Goal: Task Accomplishment & Management: Manage account settings

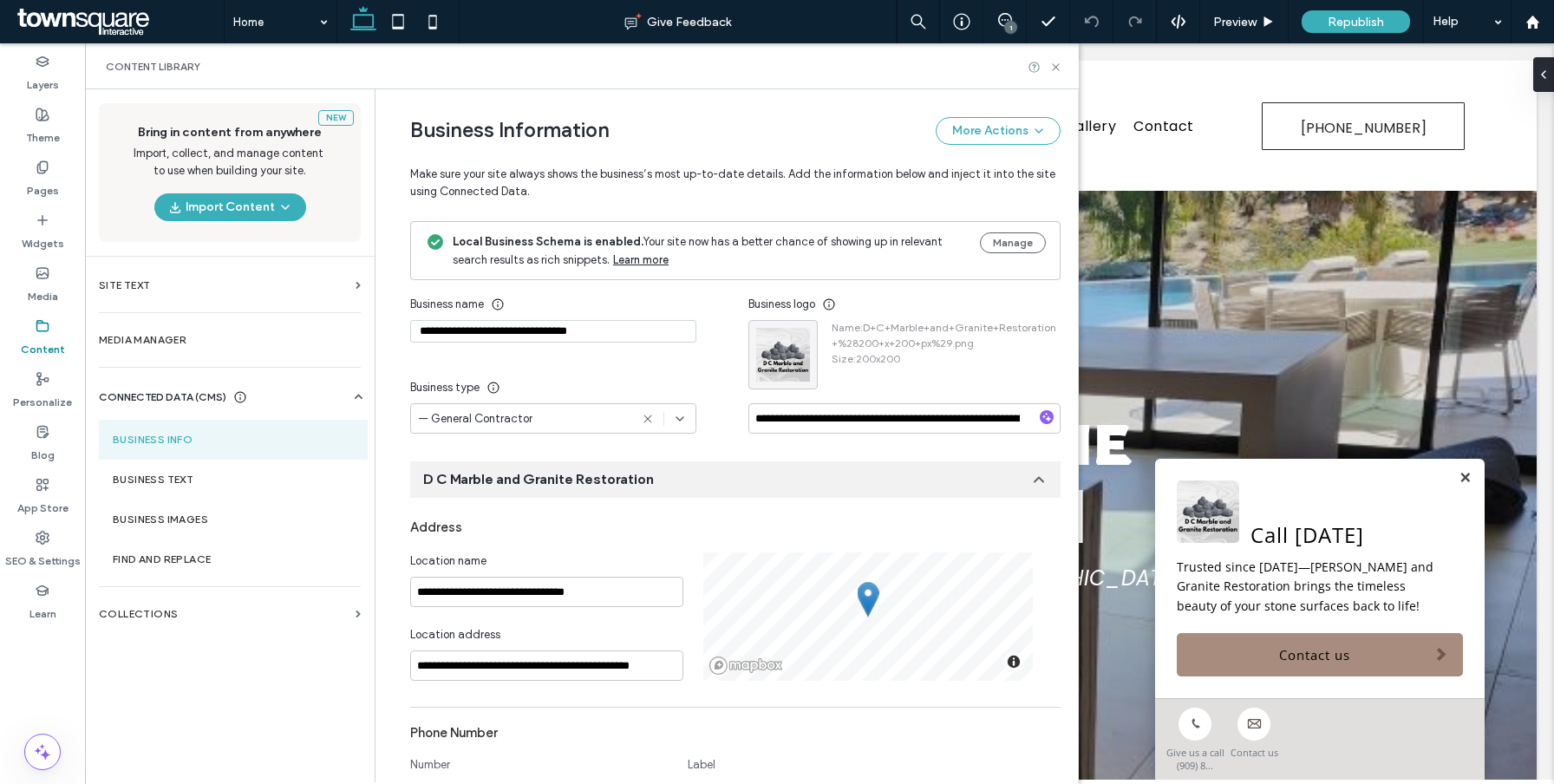
click at [566, 331] on input "**********" at bounding box center [553, 331] width 287 height 23
click at [567, 331] on input "**********" at bounding box center [553, 331] width 287 height 23
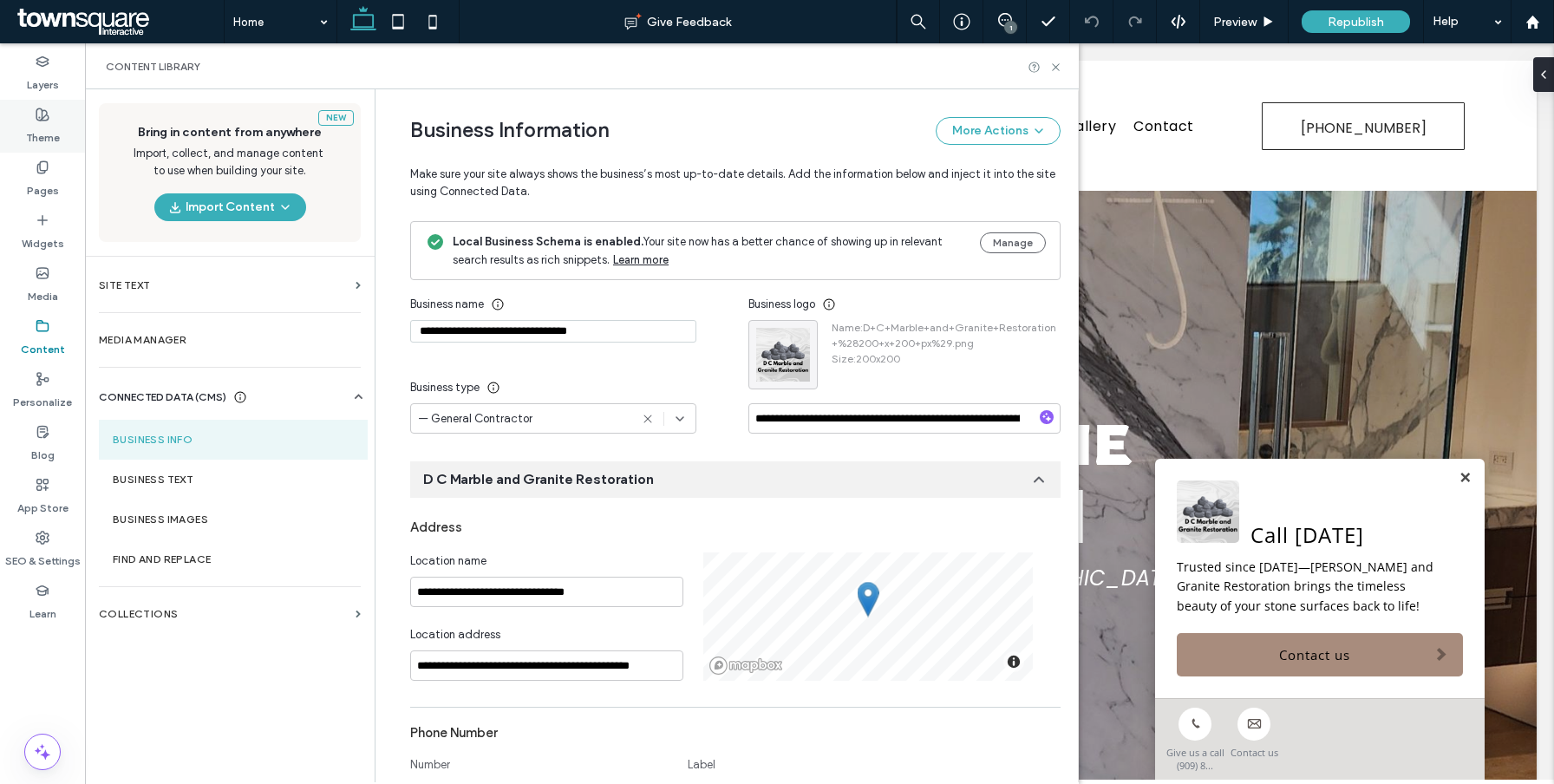
click at [43, 118] on icon at bounding box center [43, 115] width 14 height 14
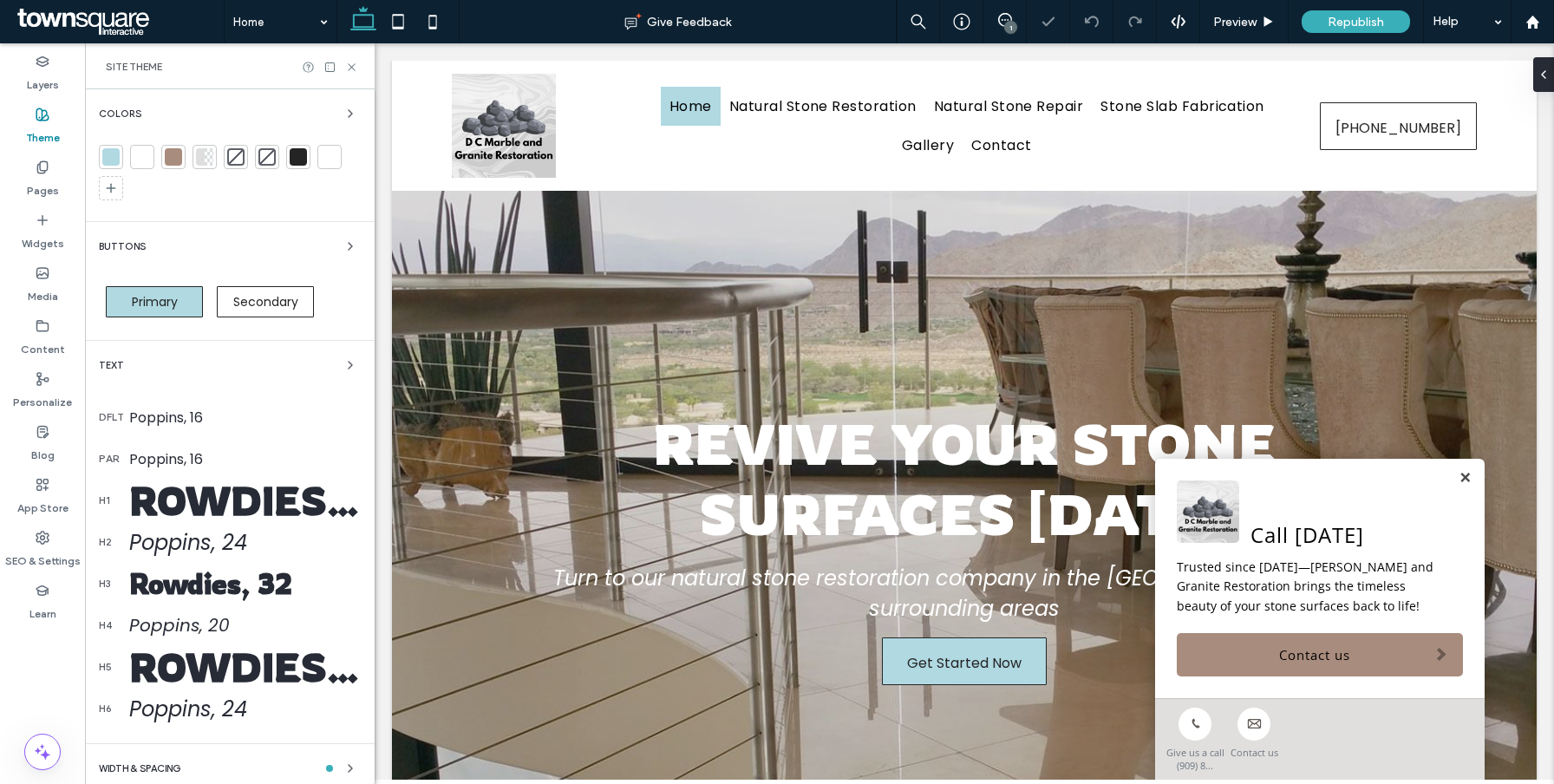
click at [279, 504] on div "Rowdies, 65" at bounding box center [245, 499] width 231 height 48
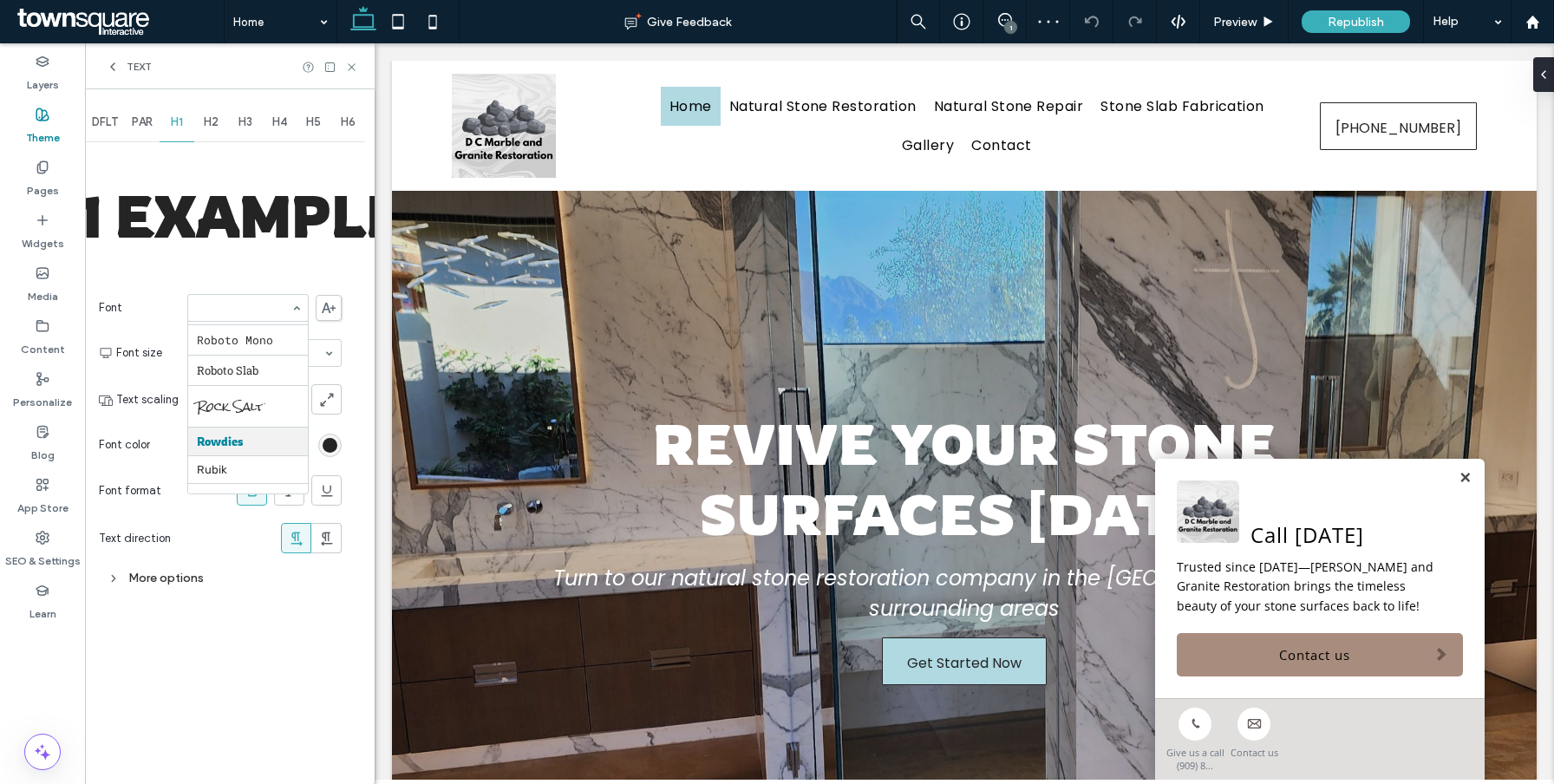
drag, startPoint x: 188, startPoint y: 310, endPoint x: 241, endPoint y: 309, distance: 53.0
click at [241, 310] on div at bounding box center [248, 307] width 122 height 28
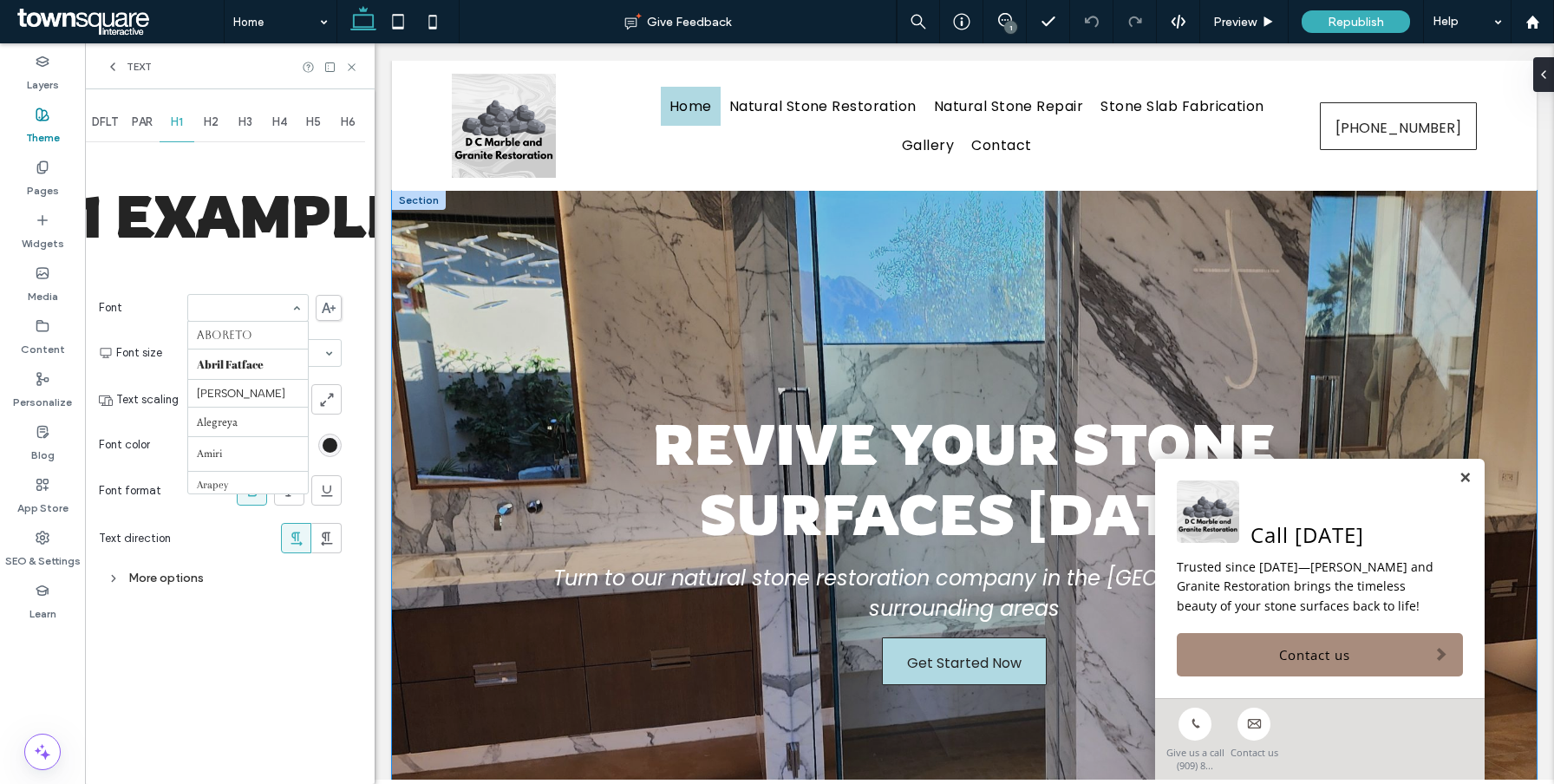
scroll to position [1753, 0]
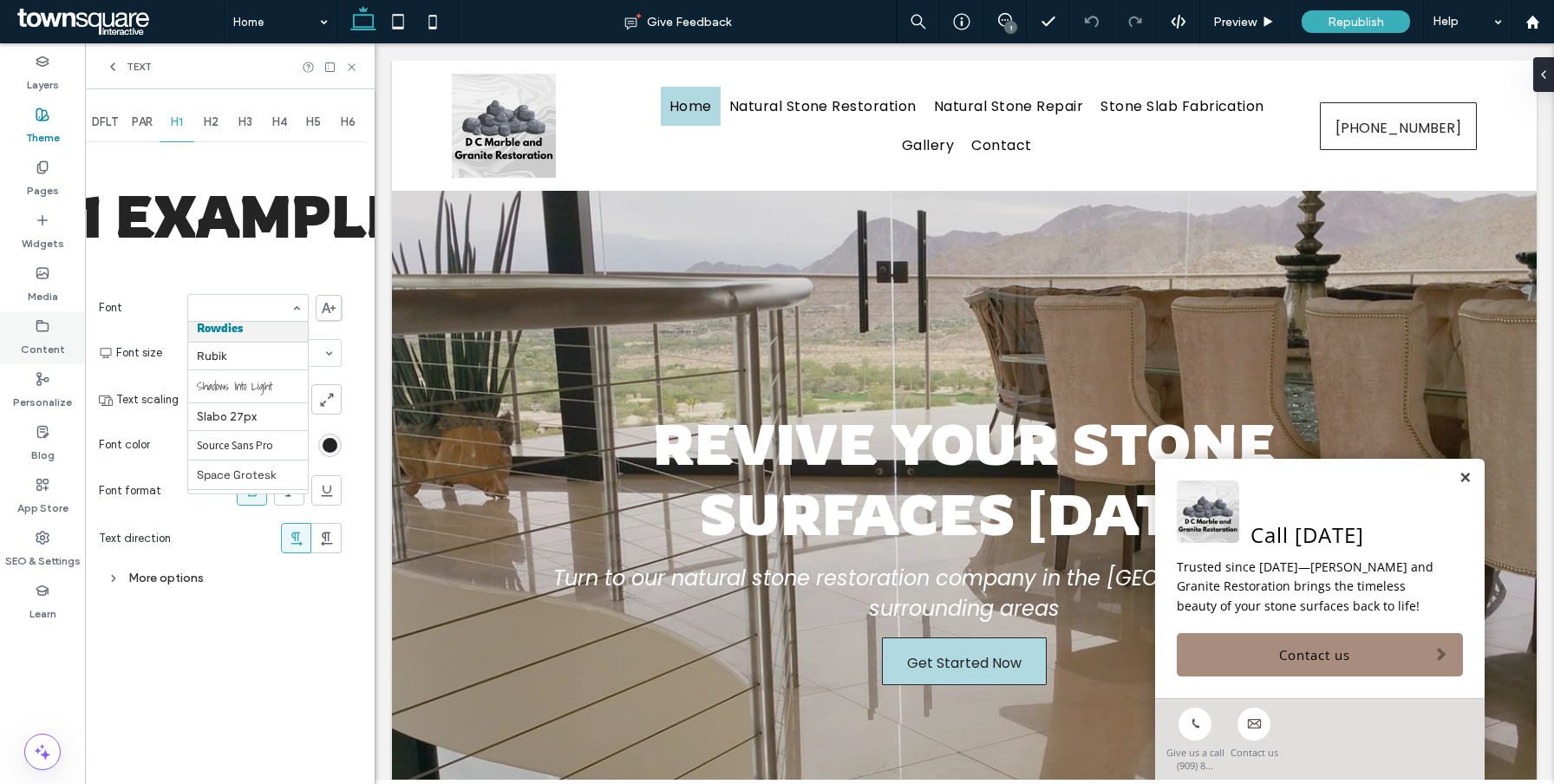
click at [41, 356] on label "Content" at bounding box center [43, 345] width 44 height 25
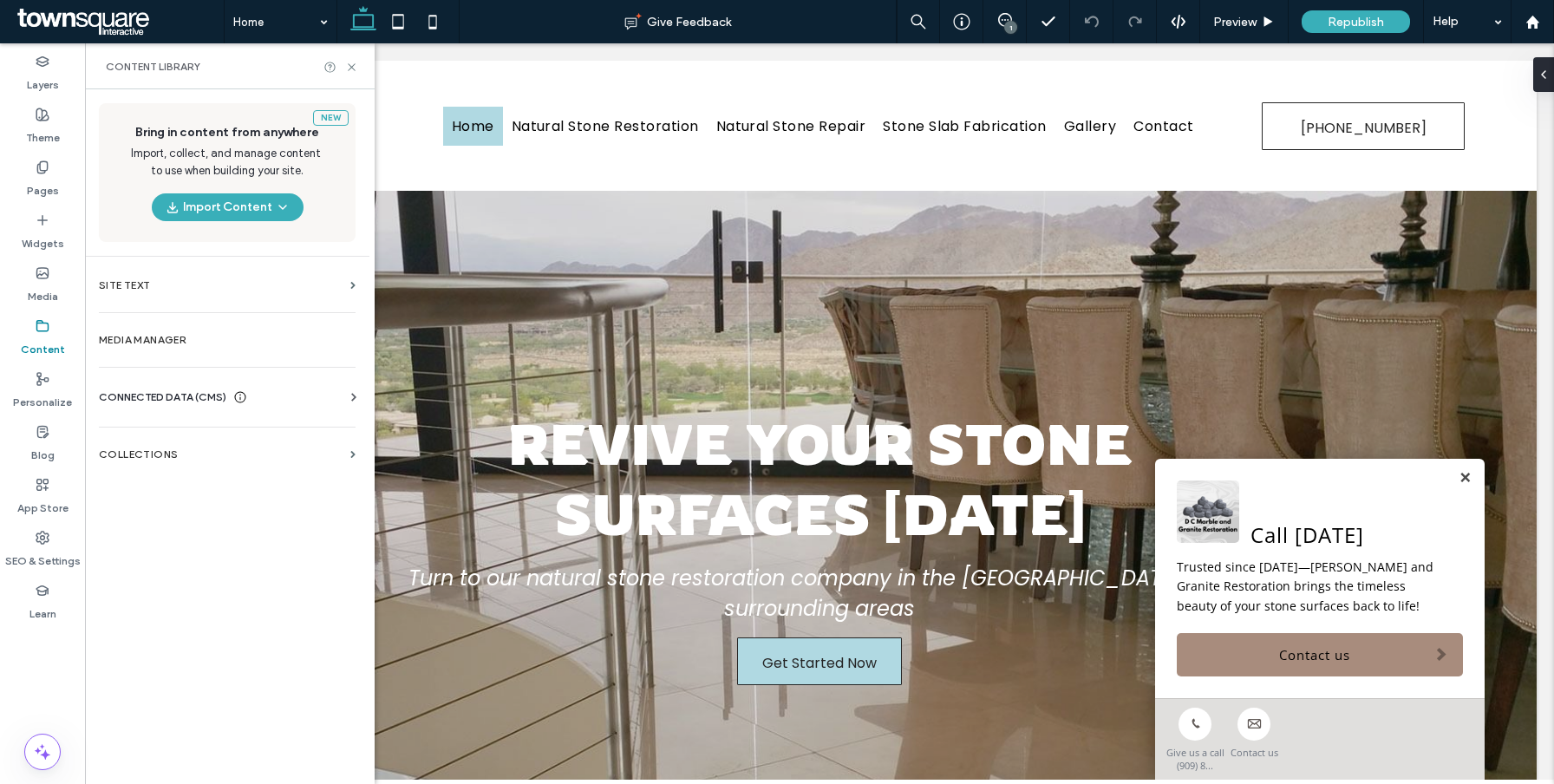
click at [169, 399] on span "CONNECTED DATA (CMS)" at bounding box center [162, 397] width 127 height 18
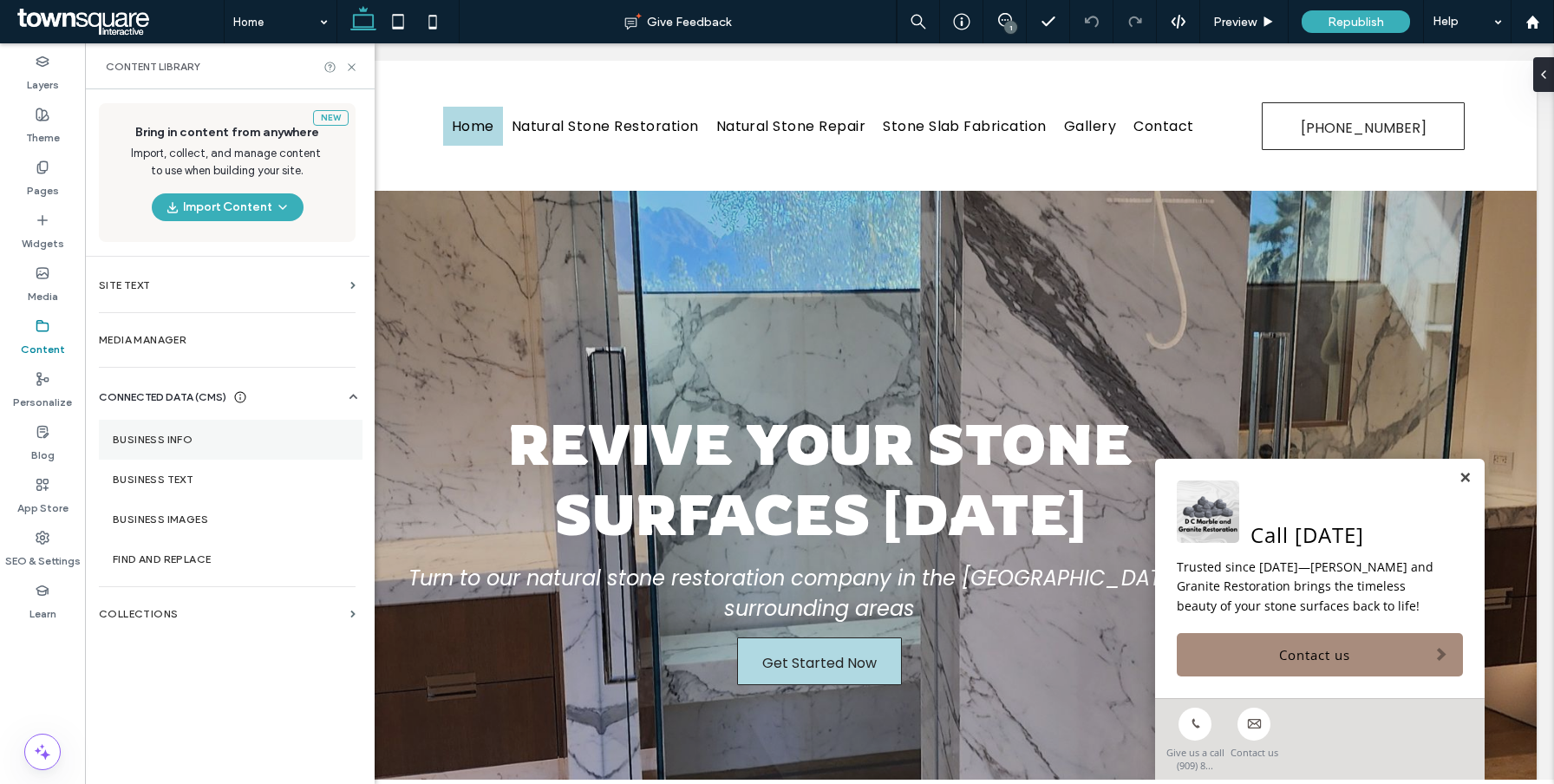
click at [185, 441] on label "Business Info" at bounding box center [231, 440] width 236 height 12
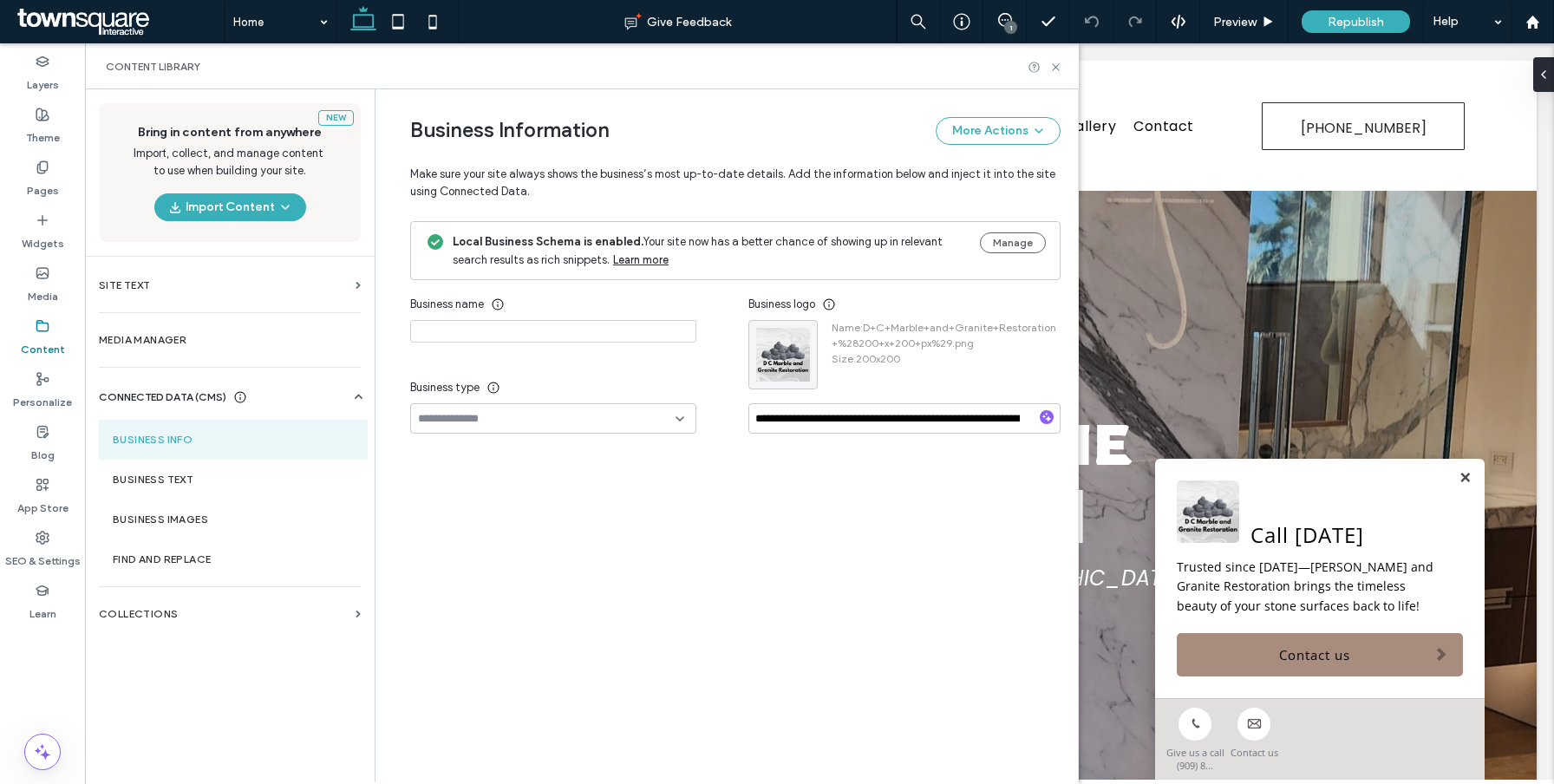
type input "**********"
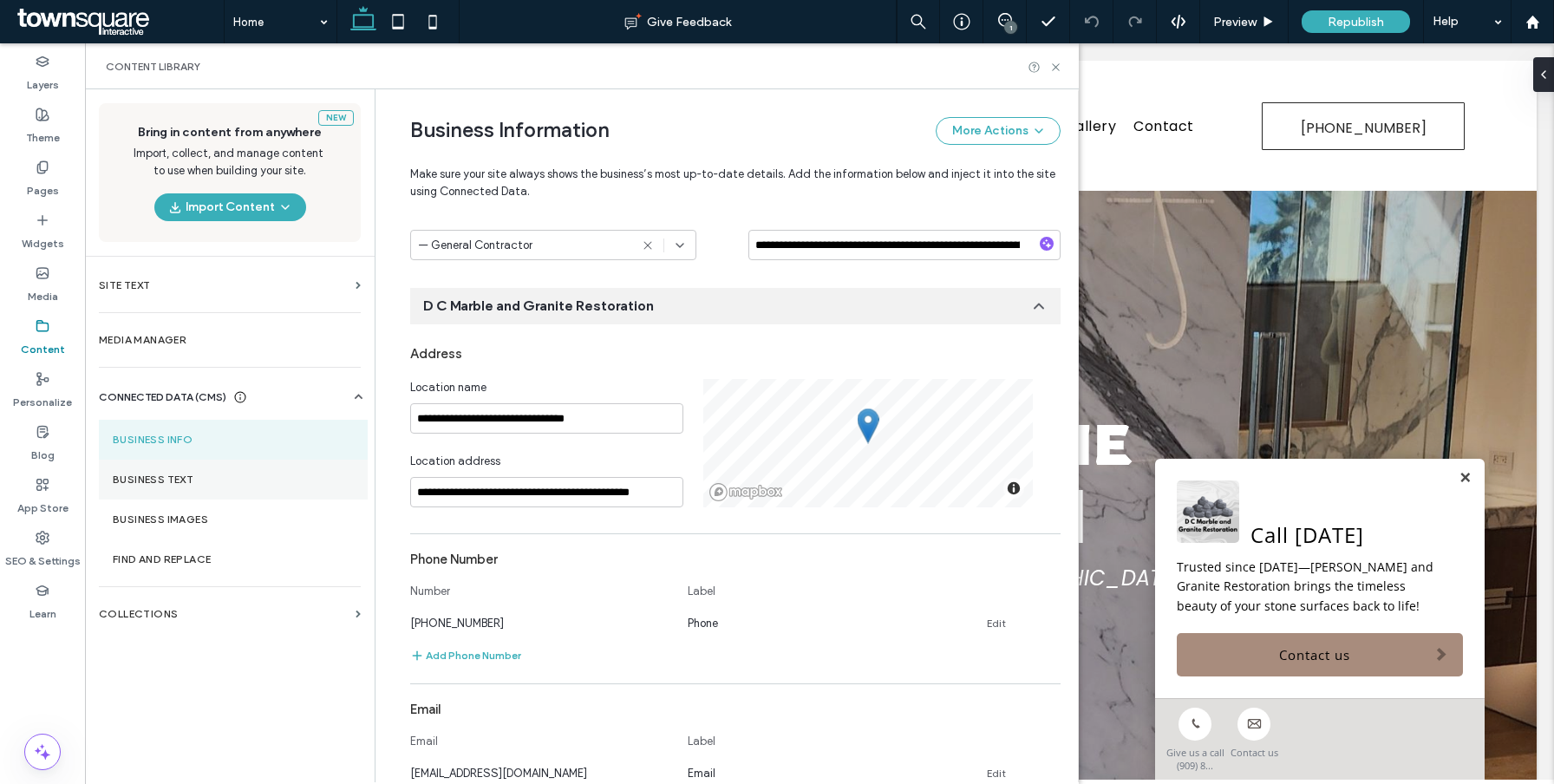
scroll to position [185, 0]
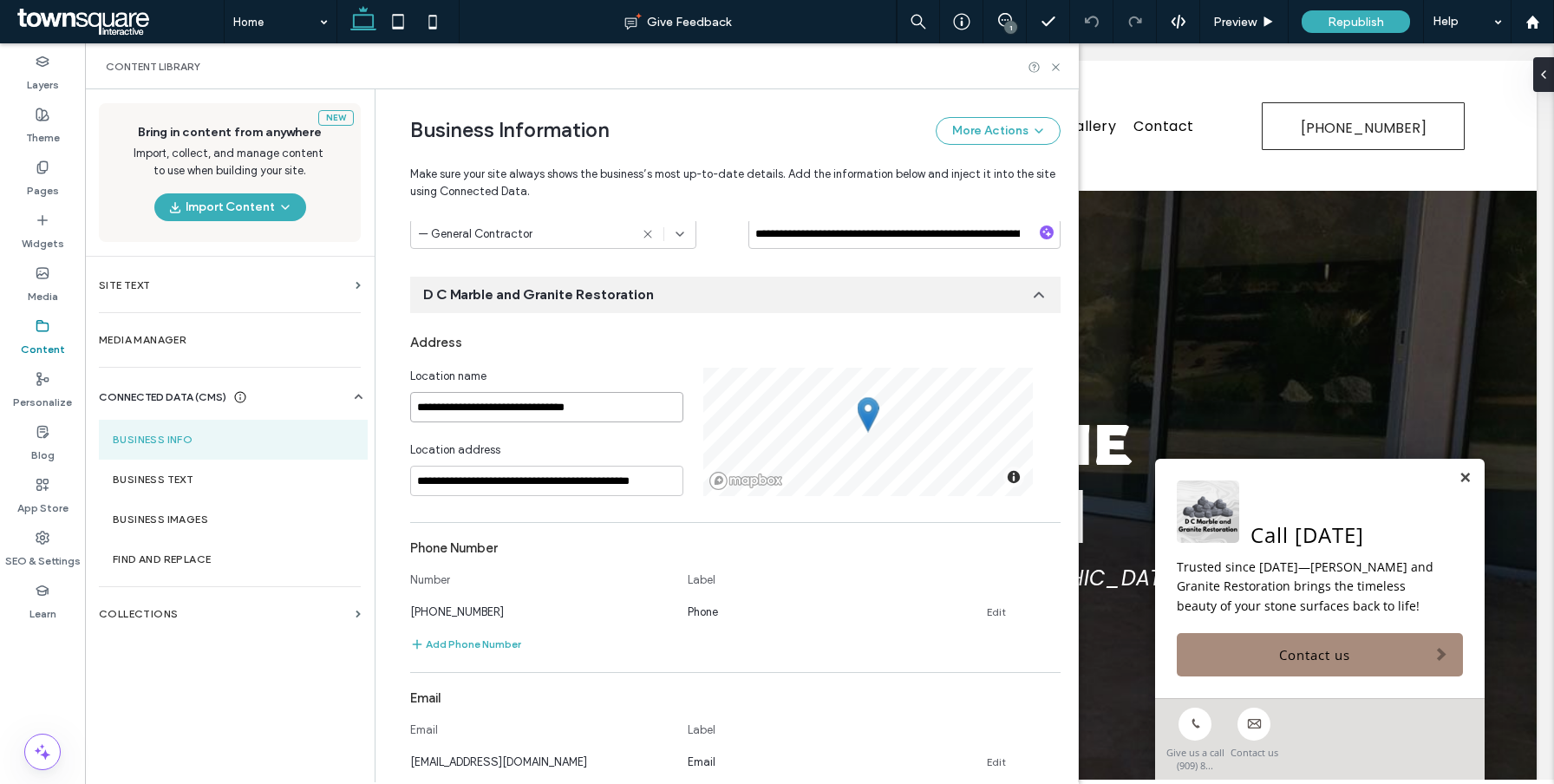
drag, startPoint x: 434, startPoint y: 409, endPoint x: 529, endPoint y: 407, distance: 95.0
click at [529, 407] on input "**********" at bounding box center [547, 406] width 273 height 31
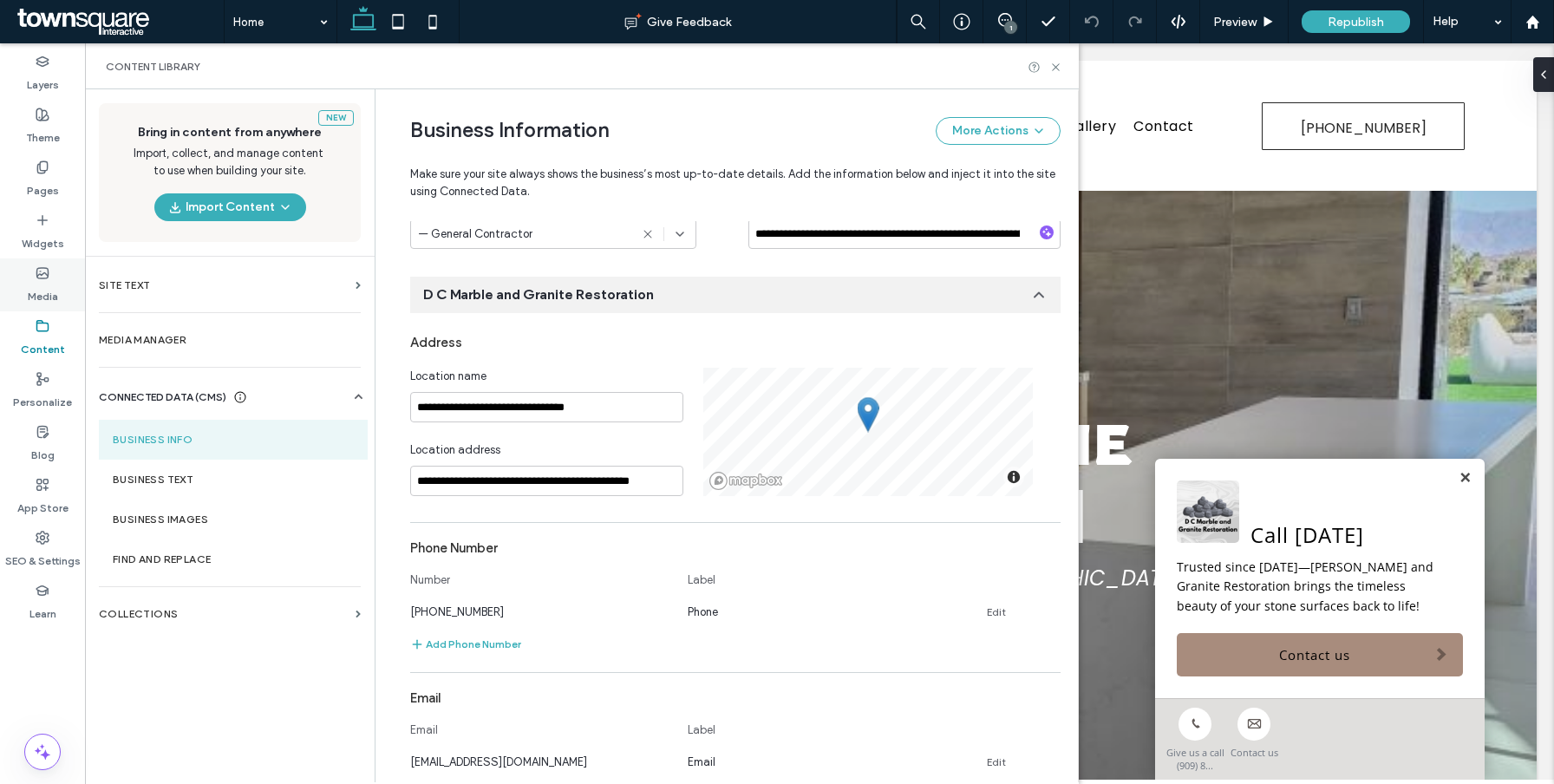
click at [56, 284] on label "Media" at bounding box center [43, 293] width 31 height 25
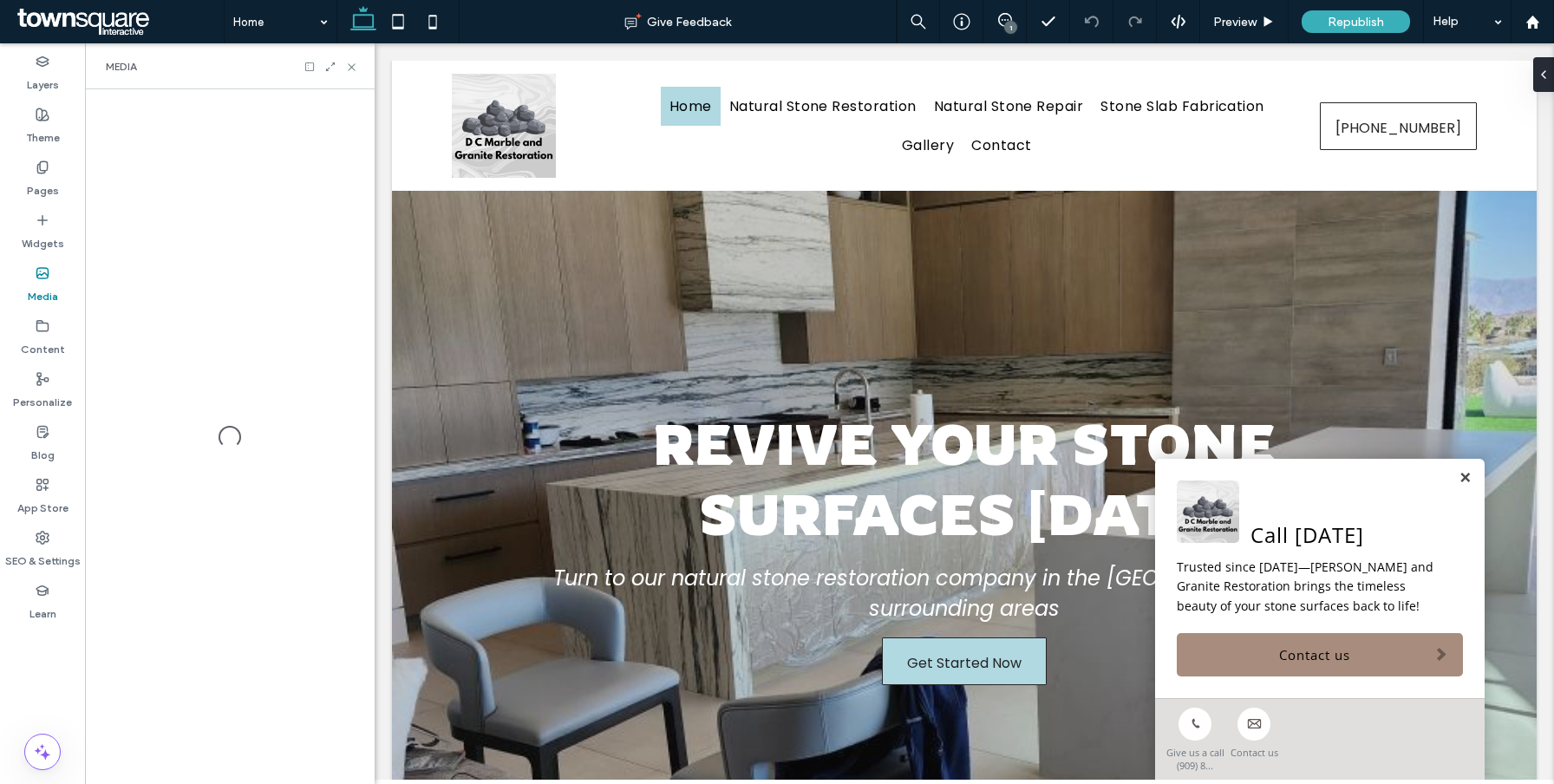
click at [56, 284] on label "Media" at bounding box center [43, 293] width 31 height 25
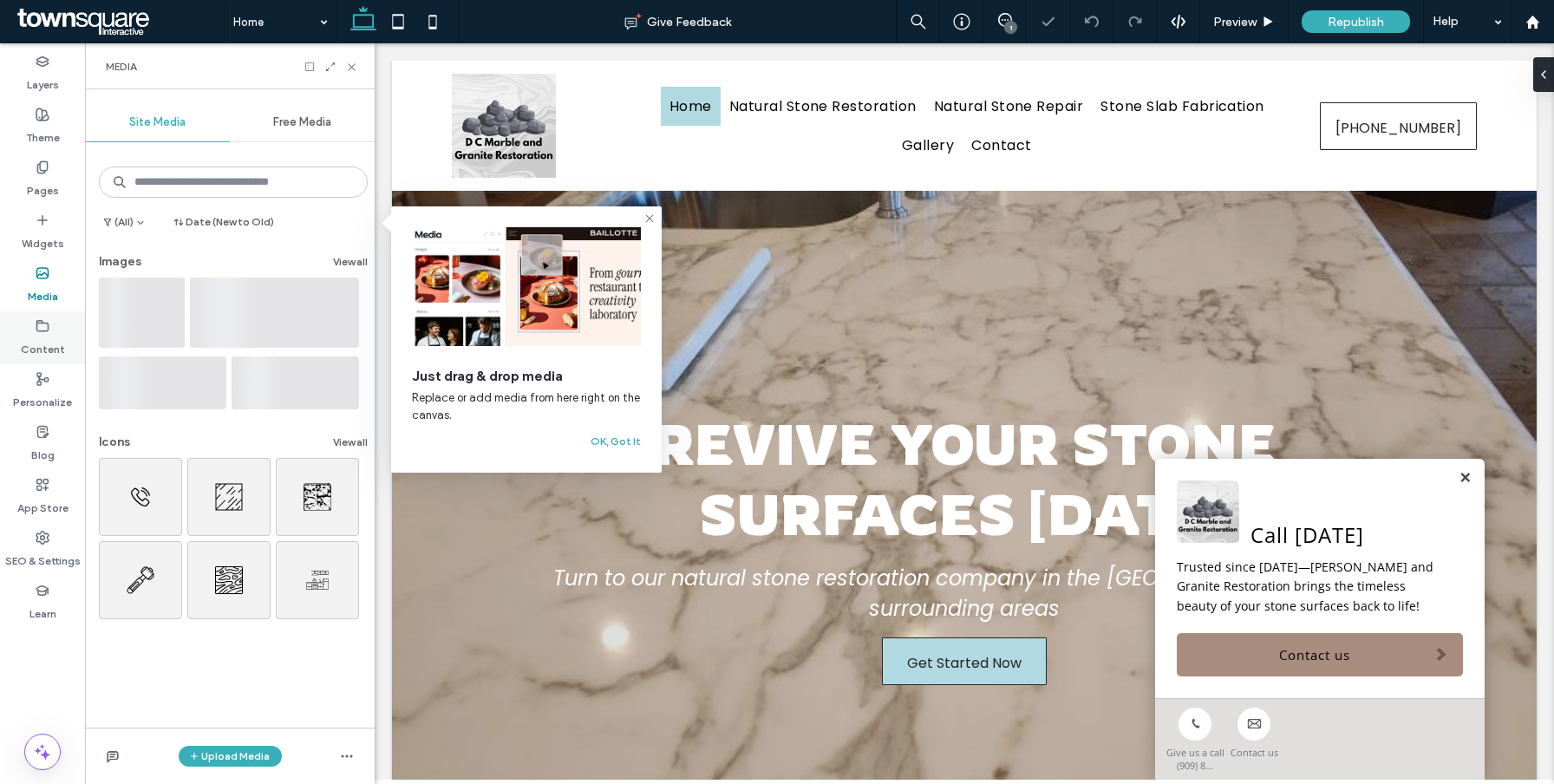
click at [41, 338] on label "Content" at bounding box center [43, 345] width 44 height 25
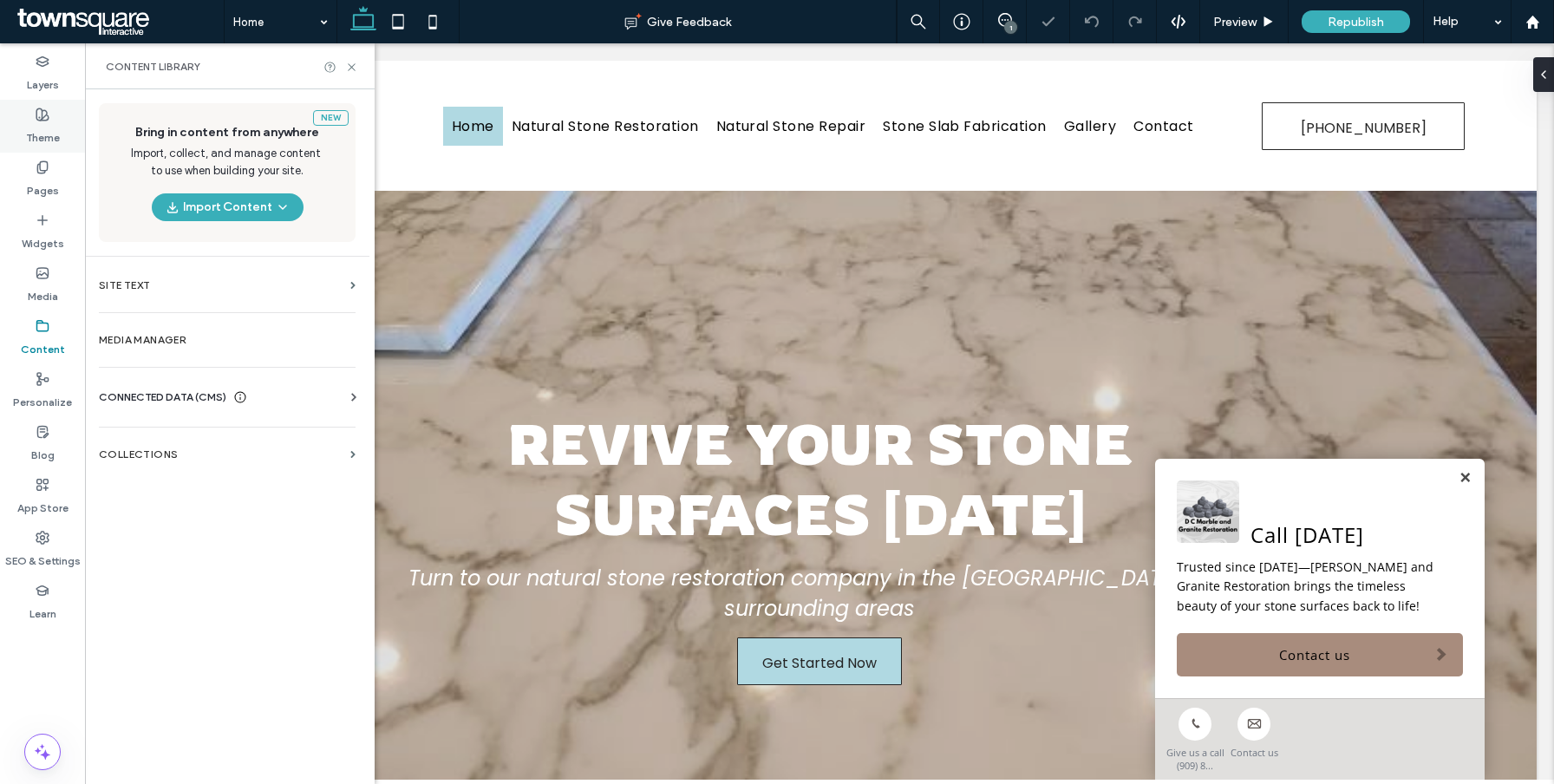
click at [42, 132] on label "Theme" at bounding box center [43, 134] width 34 height 25
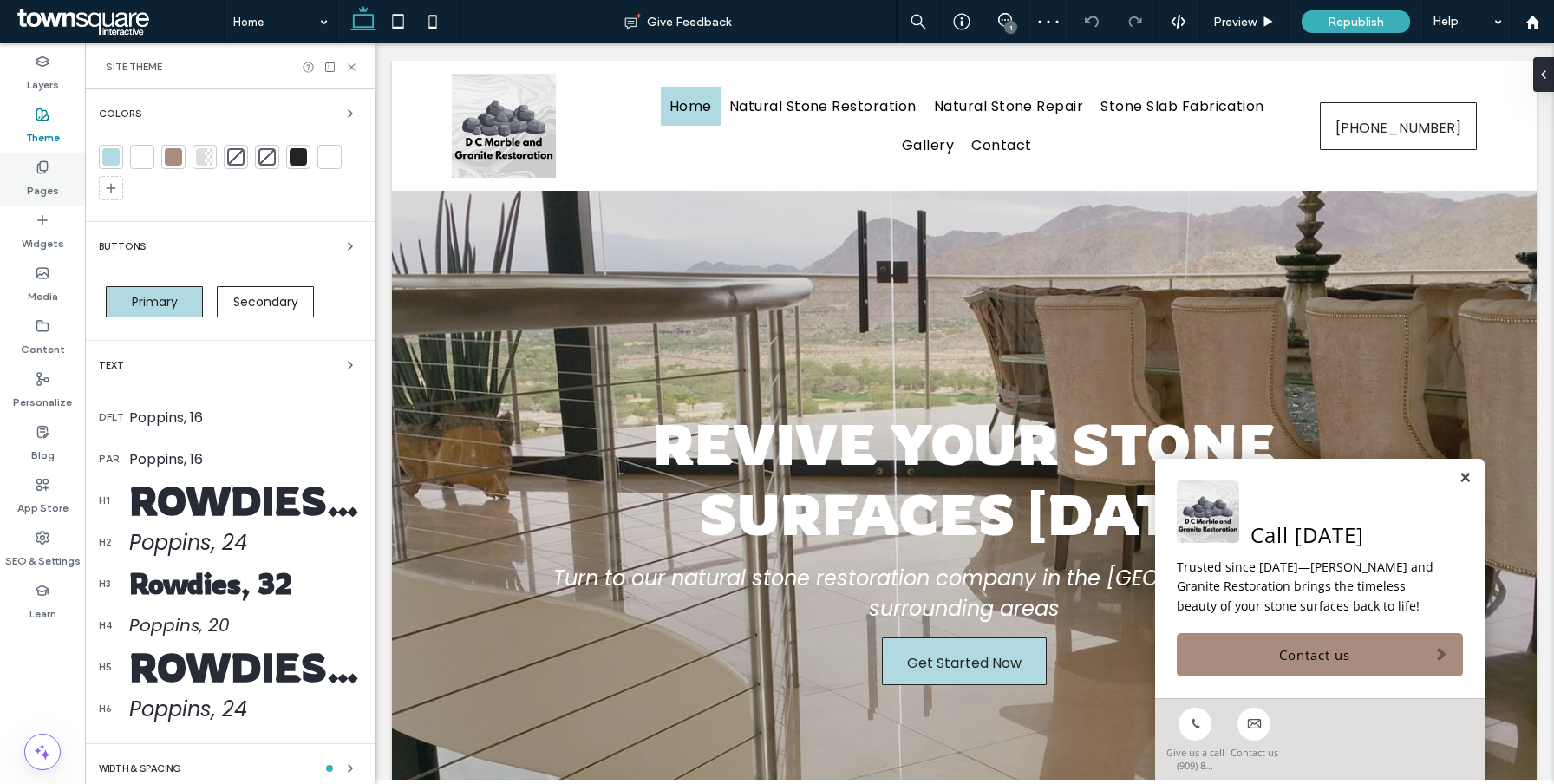
scroll to position [0, 0]
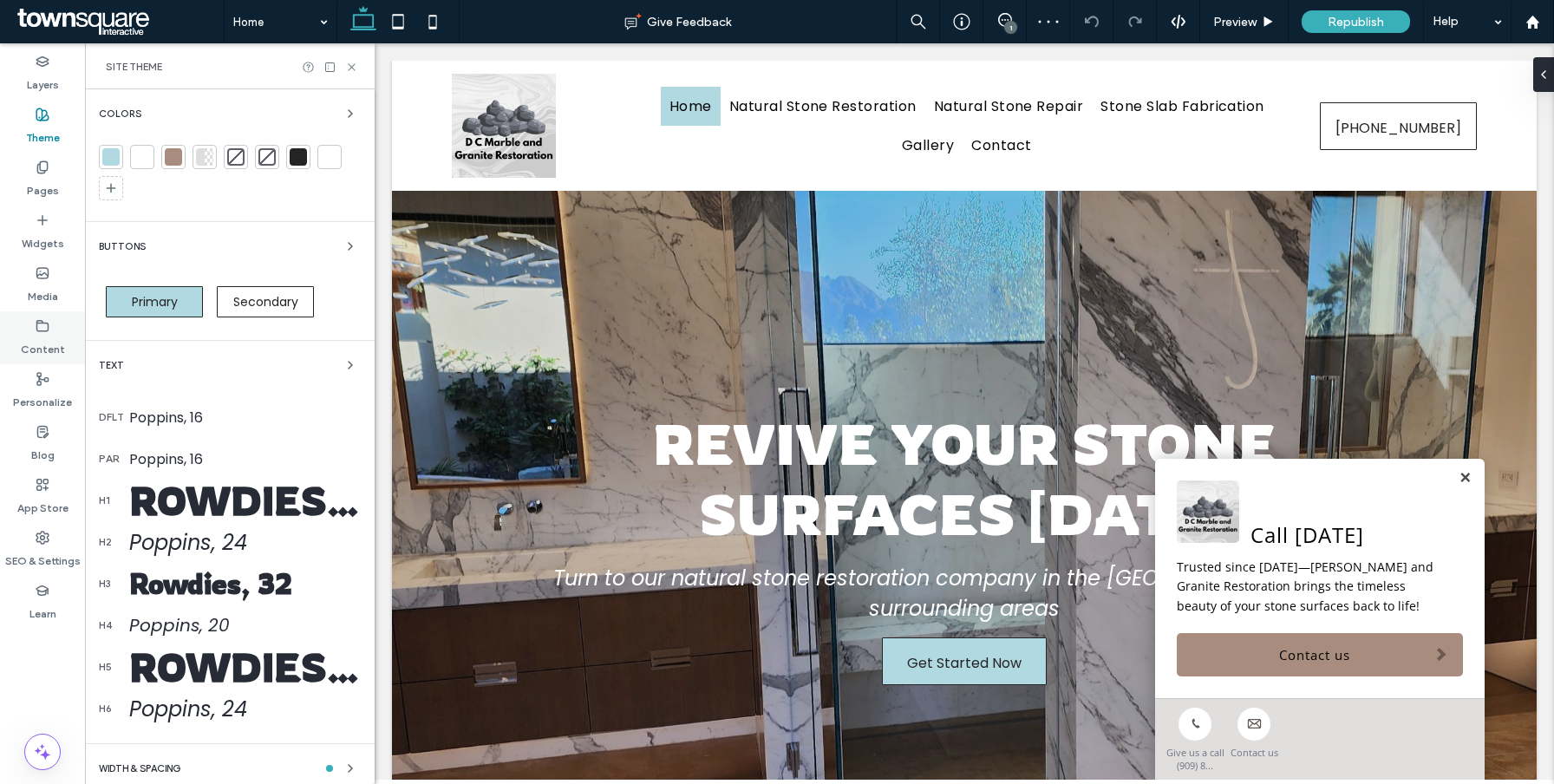
click at [47, 327] on use at bounding box center [43, 325] width 11 height 11
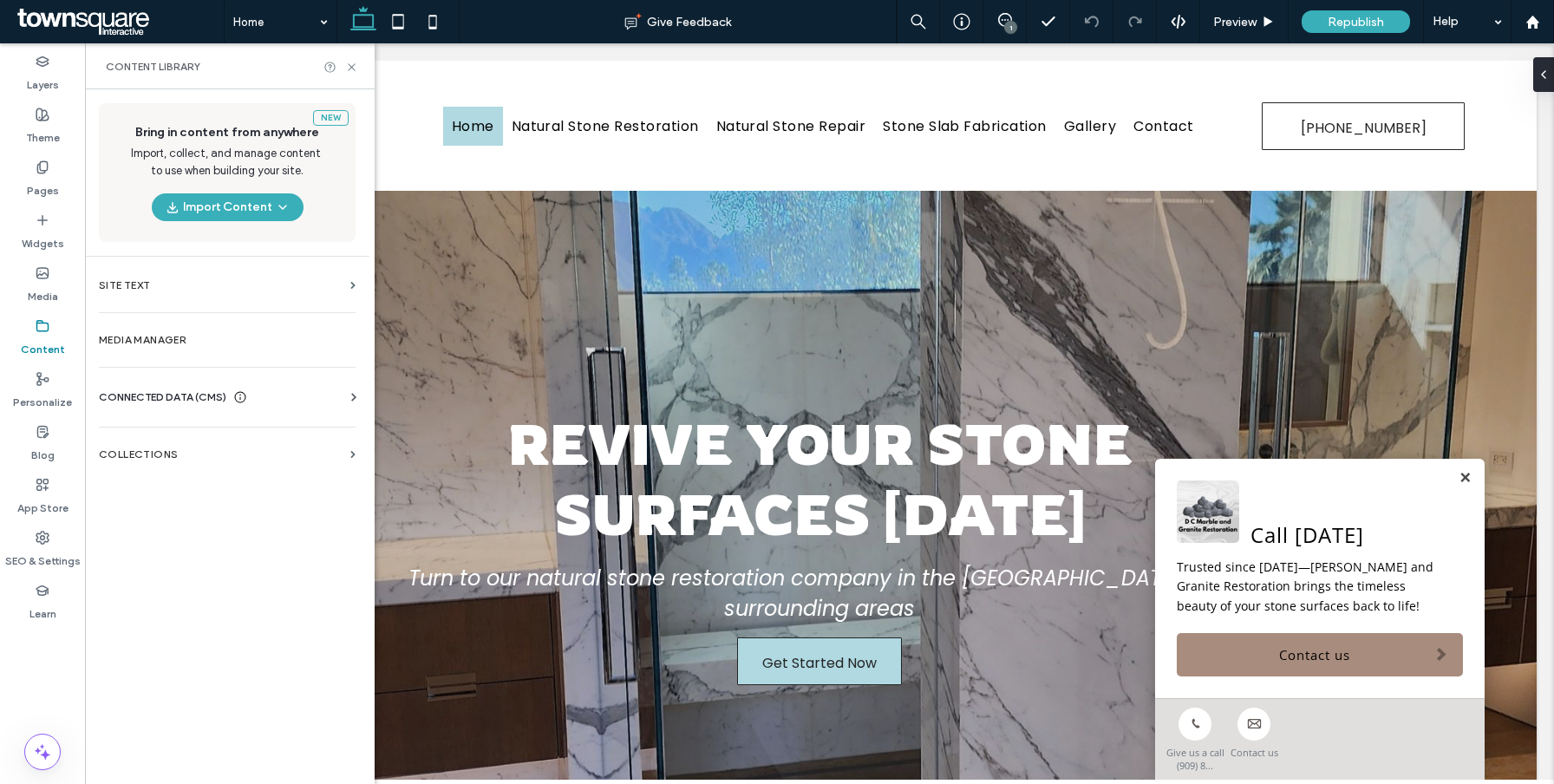
click at [149, 404] on span "CONNECTED DATA (CMS)" at bounding box center [162, 397] width 127 height 18
click at [175, 447] on section "Business Info" at bounding box center [231, 440] width 264 height 40
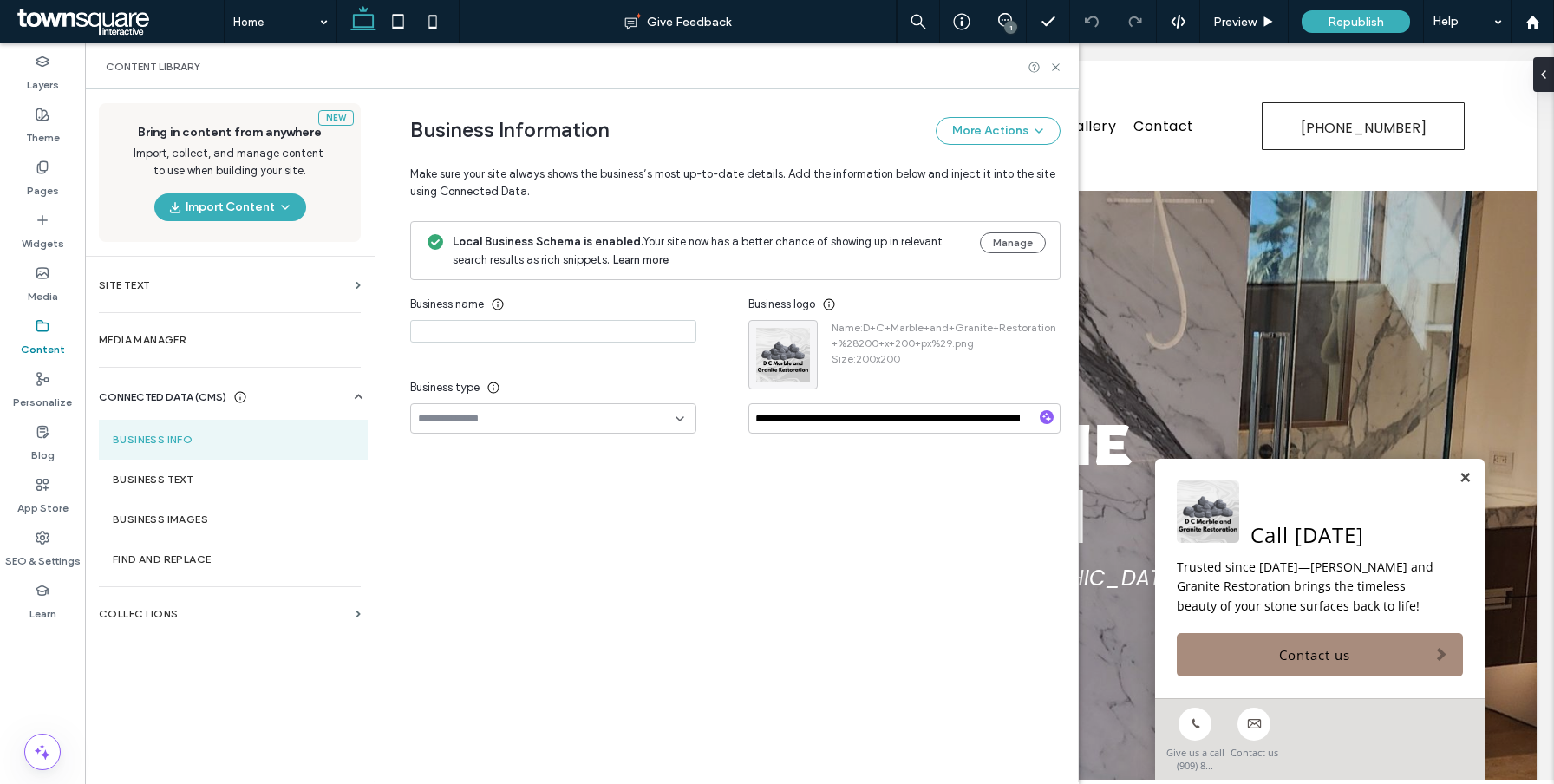
type input "**********"
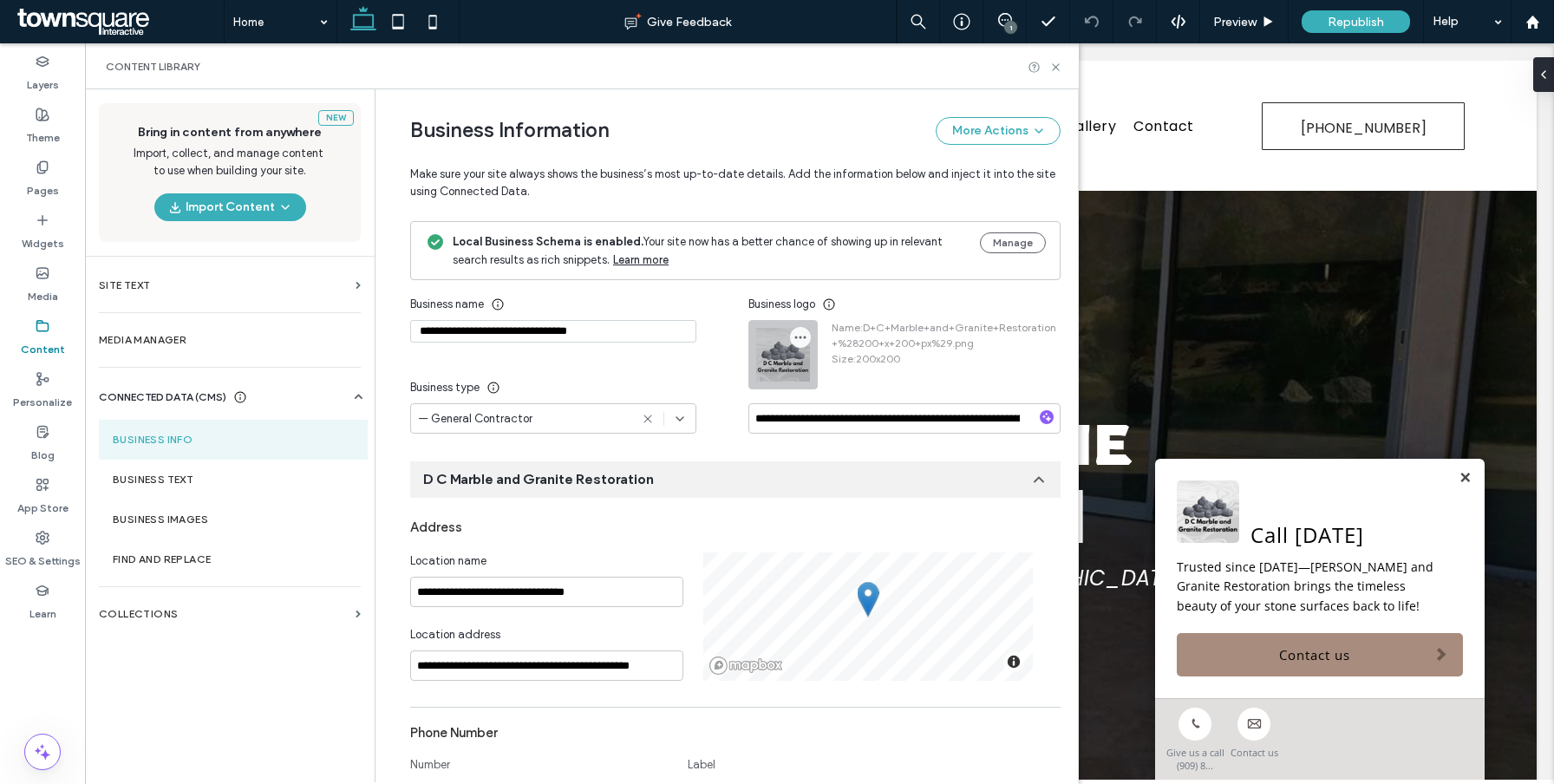
click at [797, 338] on icon "button" at bounding box center [800, 337] width 14 height 14
click at [839, 385] on span "Replace Image" at bounding box center [855, 379] width 77 height 18
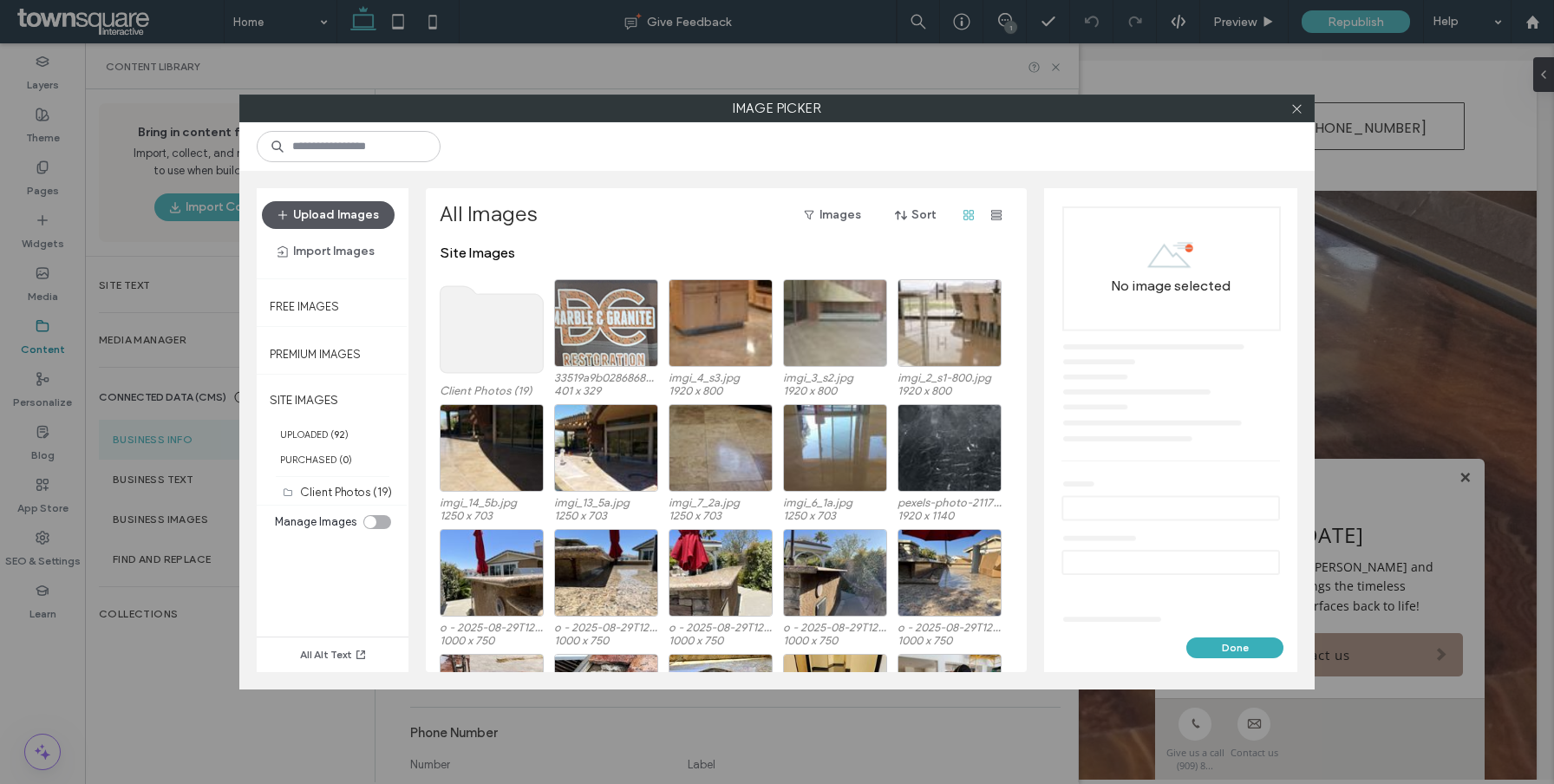
click at [337, 214] on button "Upload Images" at bounding box center [328, 215] width 132 height 28
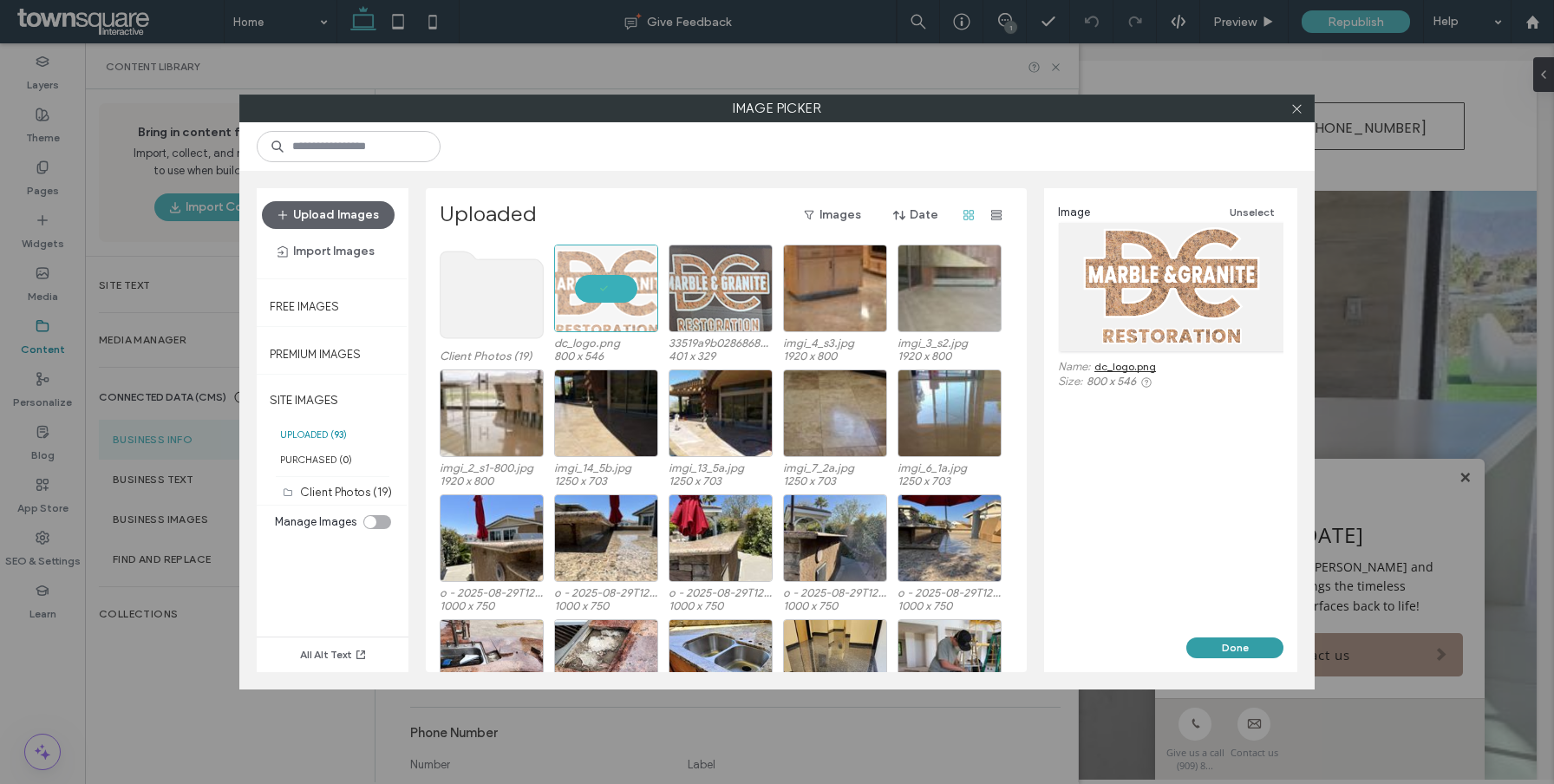
click at [1228, 649] on button "Done" at bounding box center [1235, 647] width 97 height 21
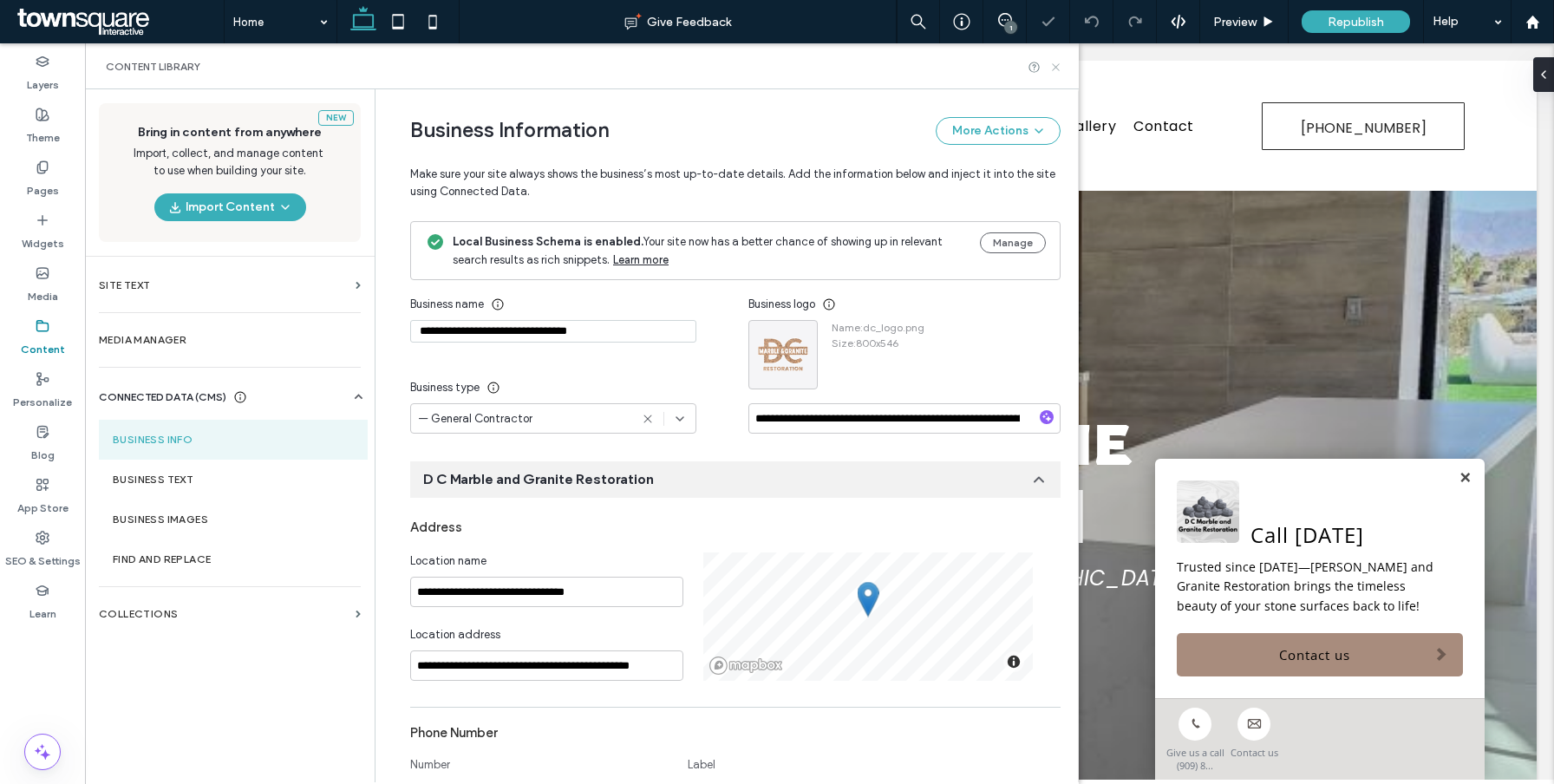
click at [1050, 67] on icon at bounding box center [1055, 67] width 13 height 13
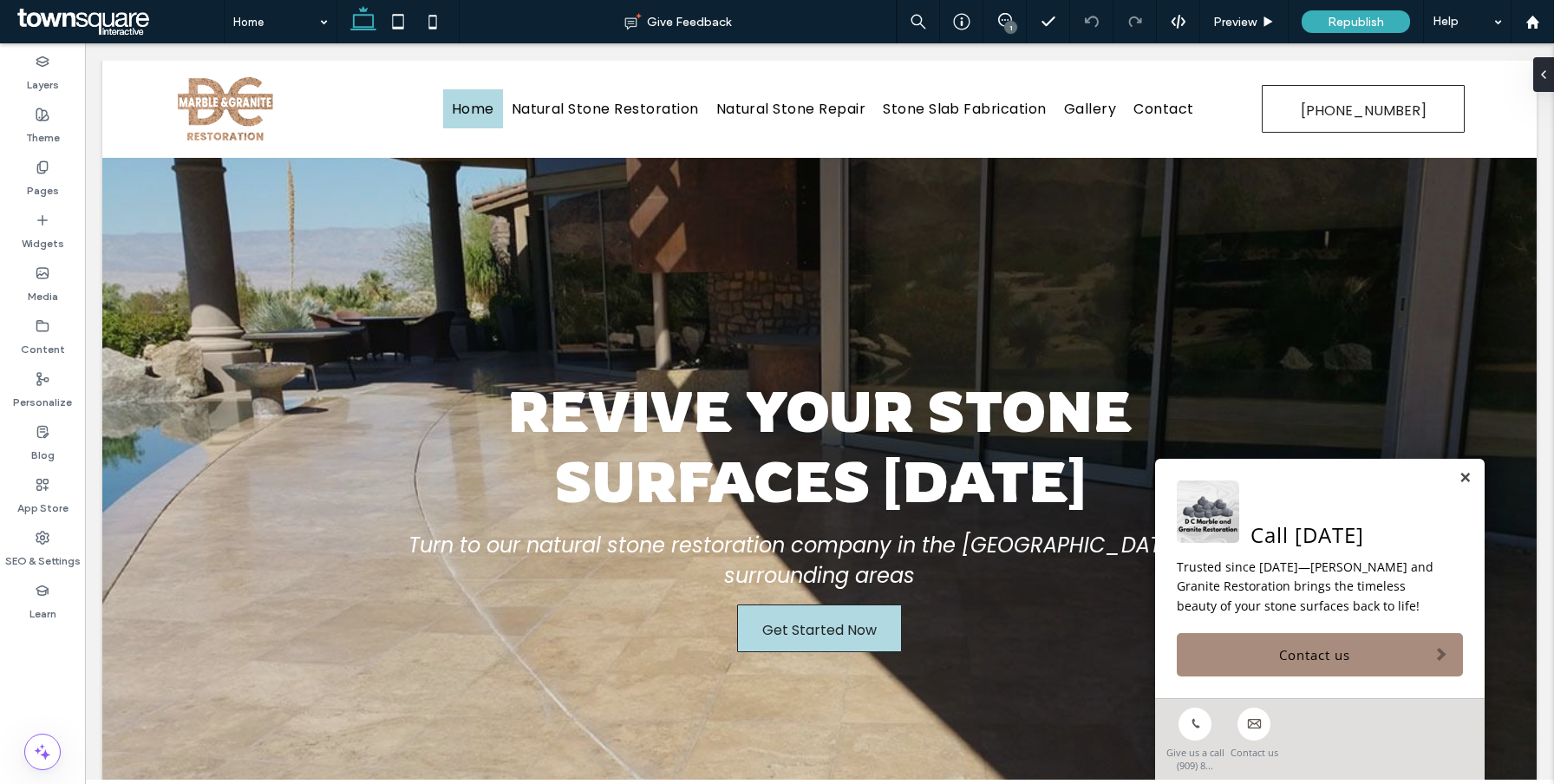
click at [1009, 28] on div "1" at bounding box center [1011, 27] width 13 height 13
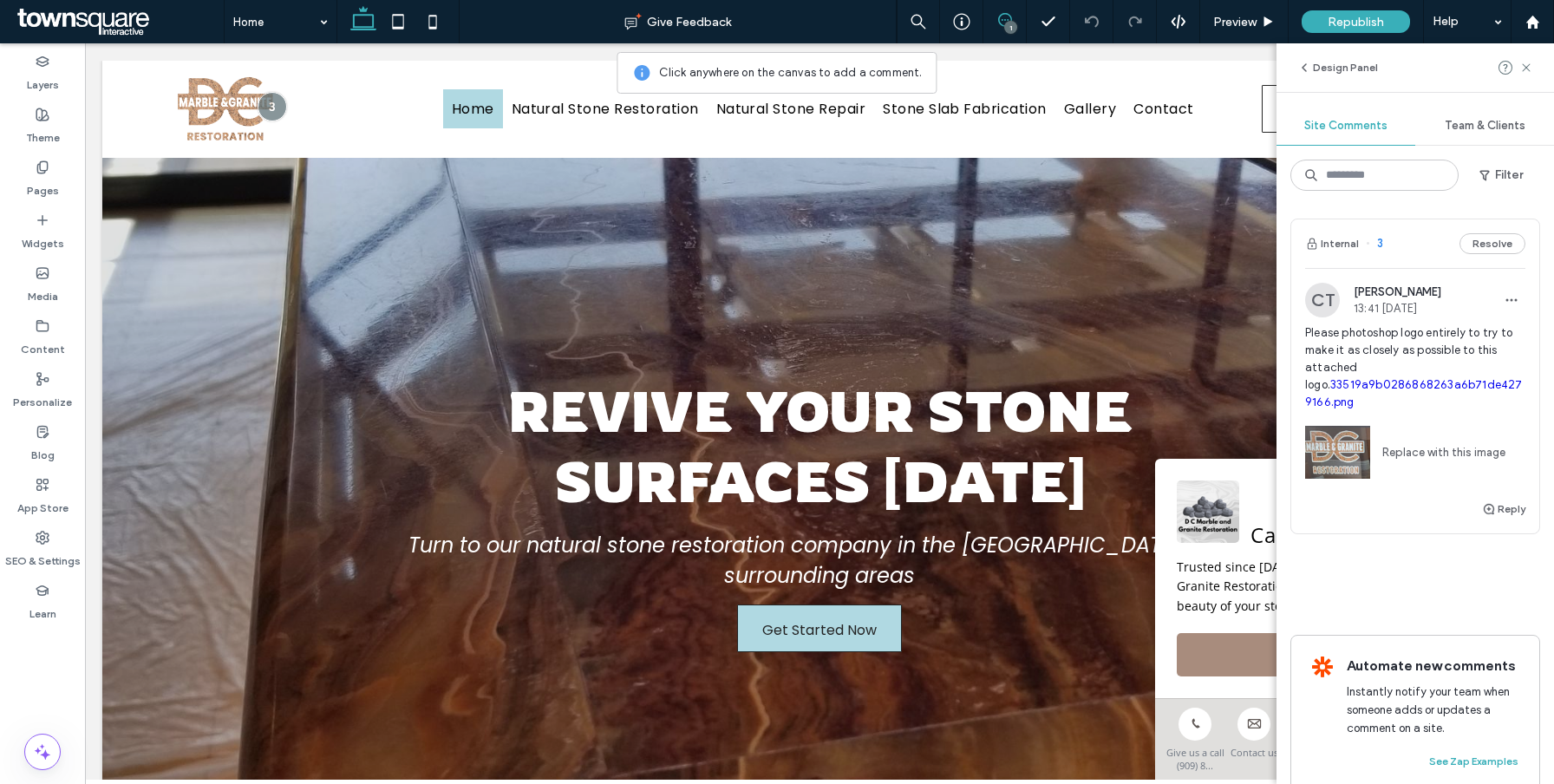
click at [1497, 255] on div "Internal 3 Resolve" at bounding box center [1415, 243] width 248 height 48
click at [1497, 244] on button "Resolve" at bounding box center [1492, 244] width 66 height 21
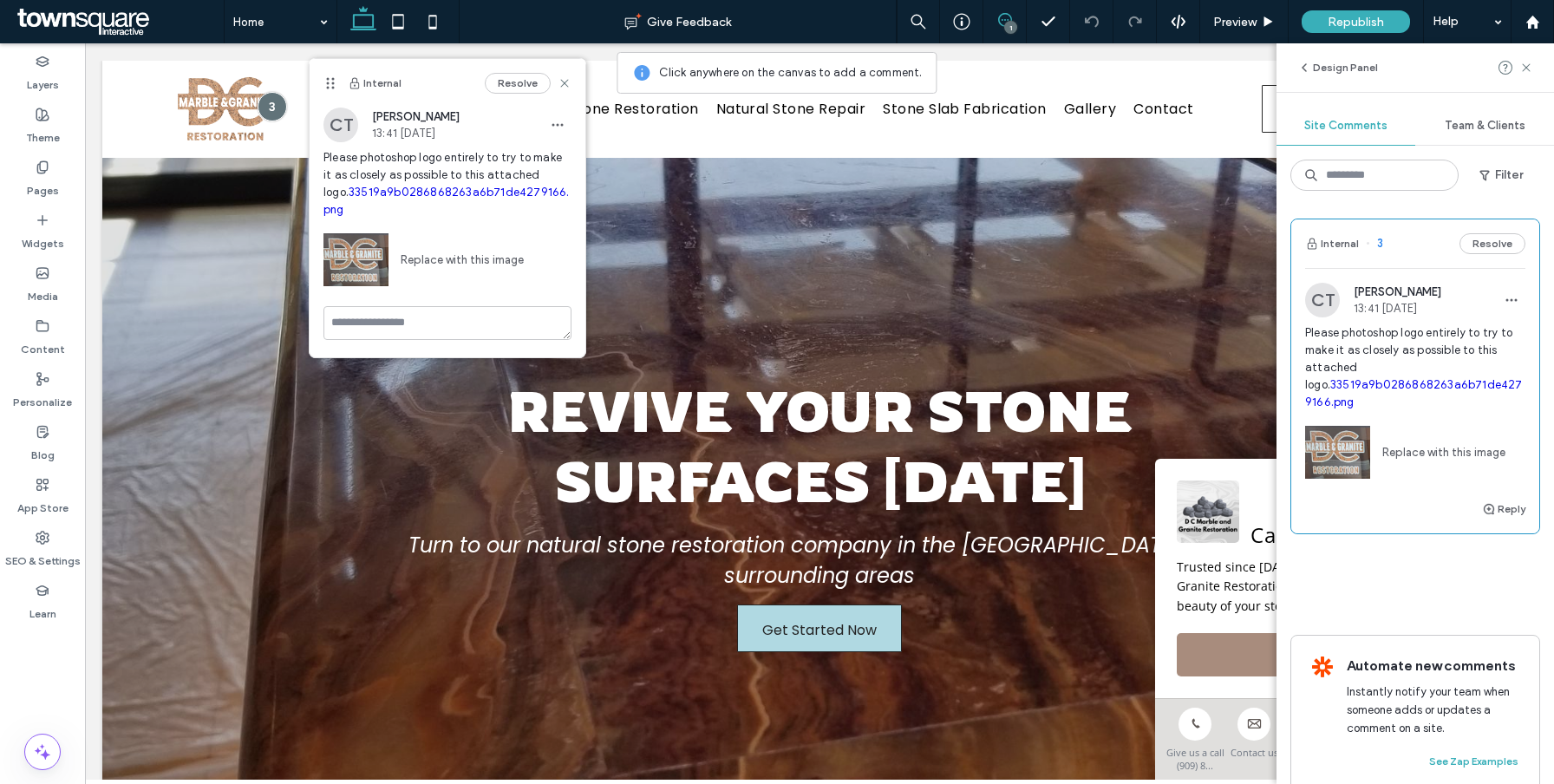
click at [1534, 60] on div "Design Panel" at bounding box center [1416, 67] width 278 height 48
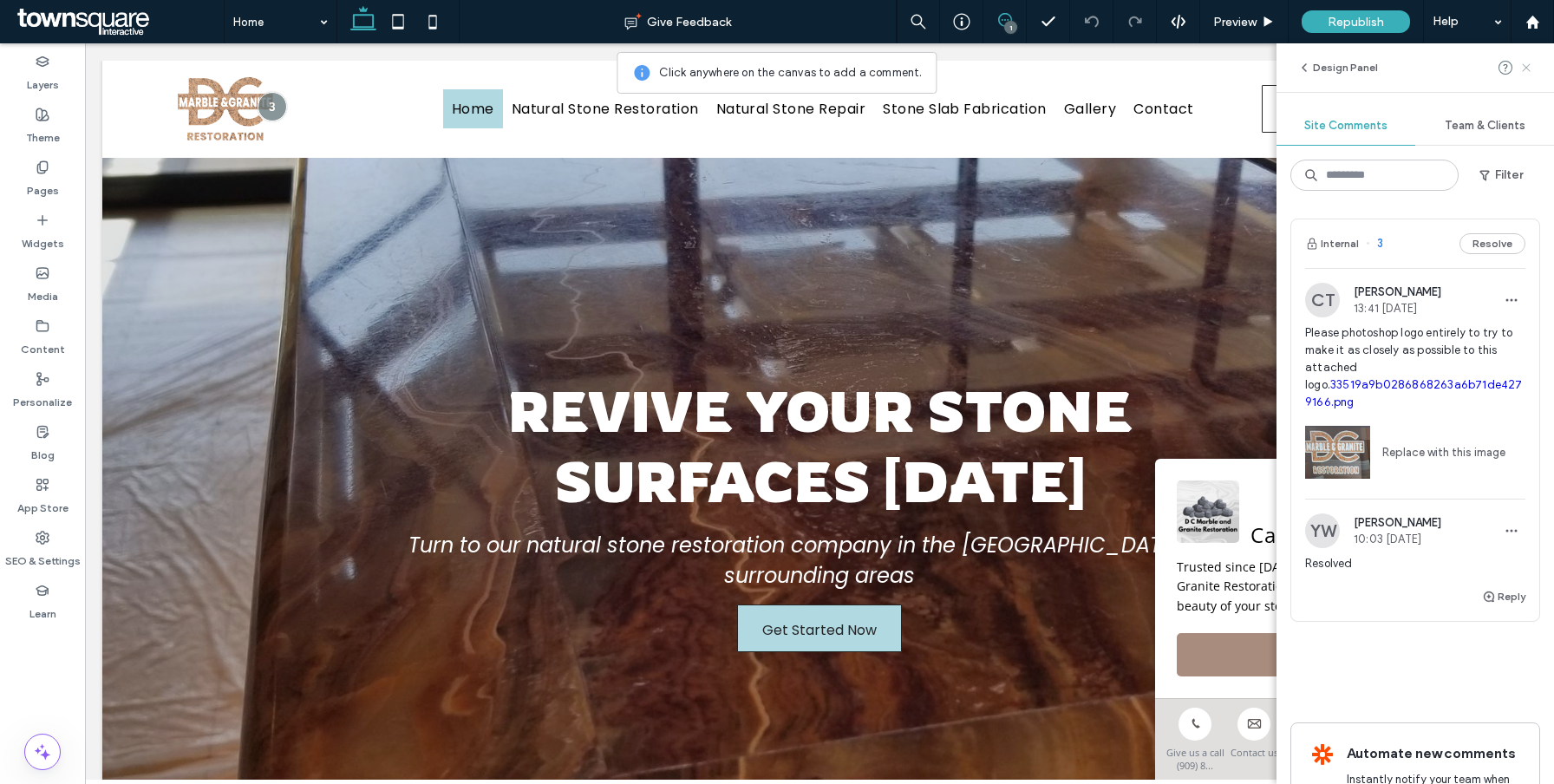
click at [1522, 71] on use at bounding box center [1526, 67] width 8 height 8
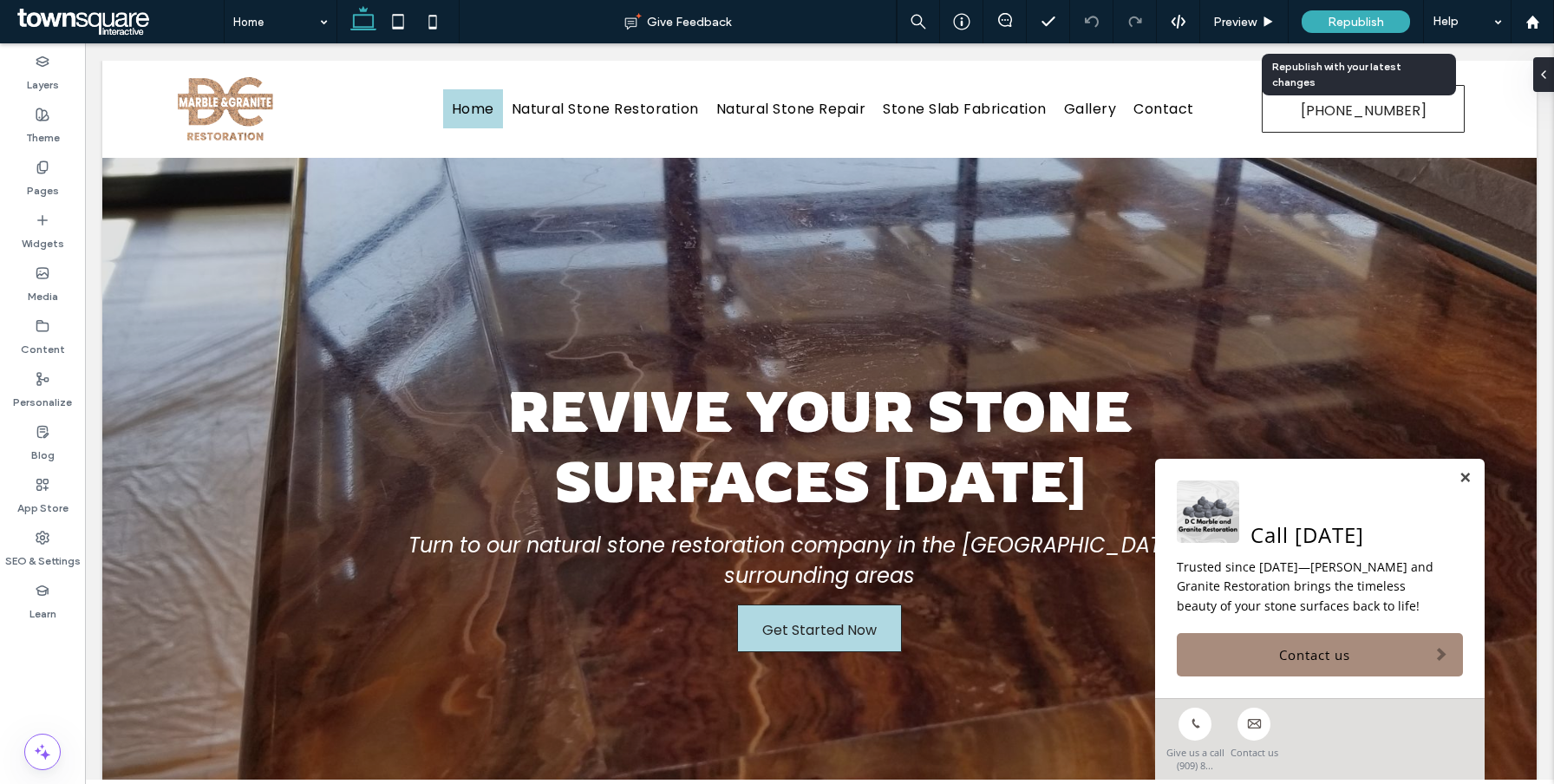
click at [1392, 34] on div "Republish" at bounding box center [1356, 21] width 109 height 43
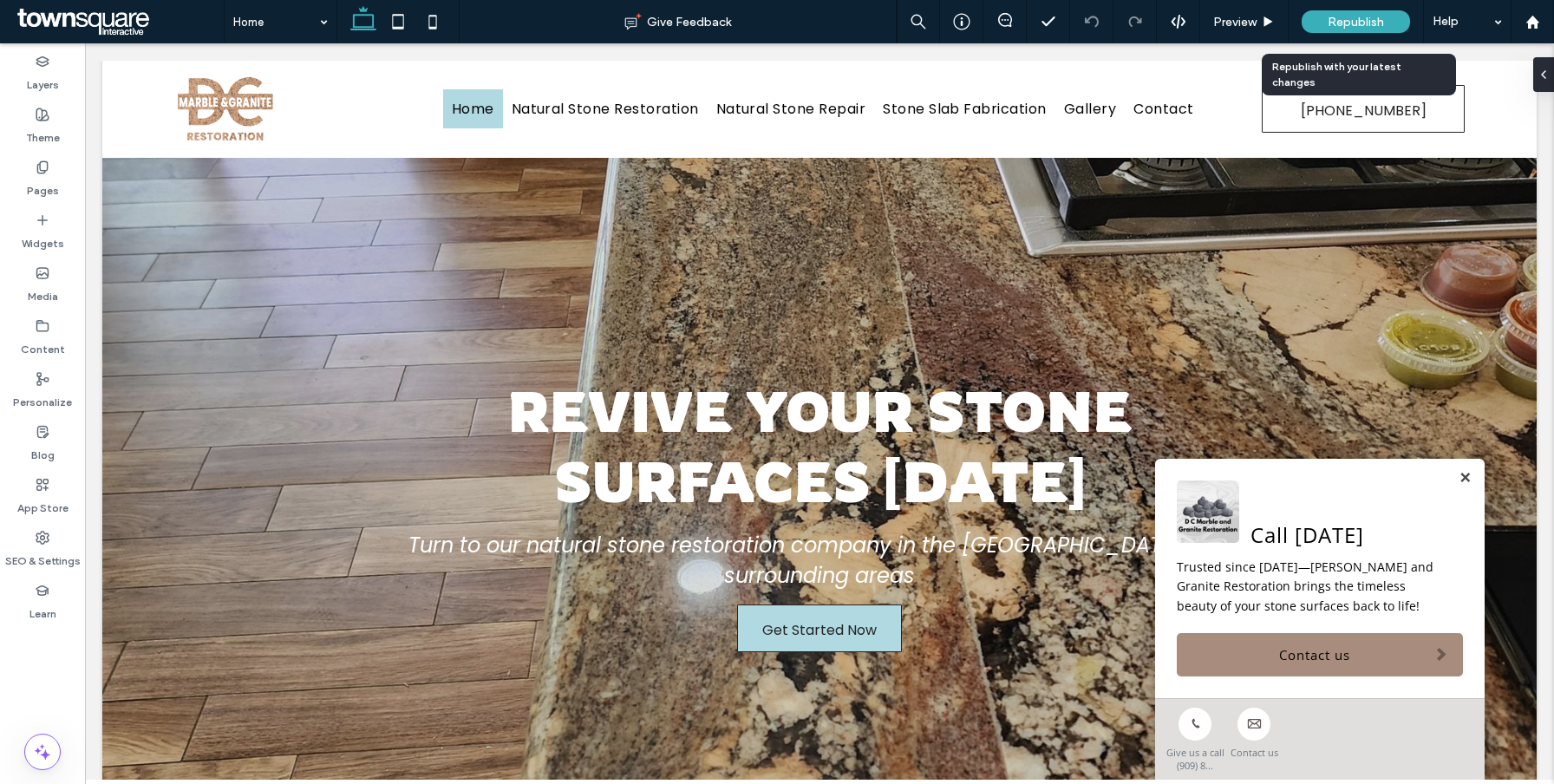
click at [1350, 16] on span "Republish" at bounding box center [1356, 22] width 56 height 15
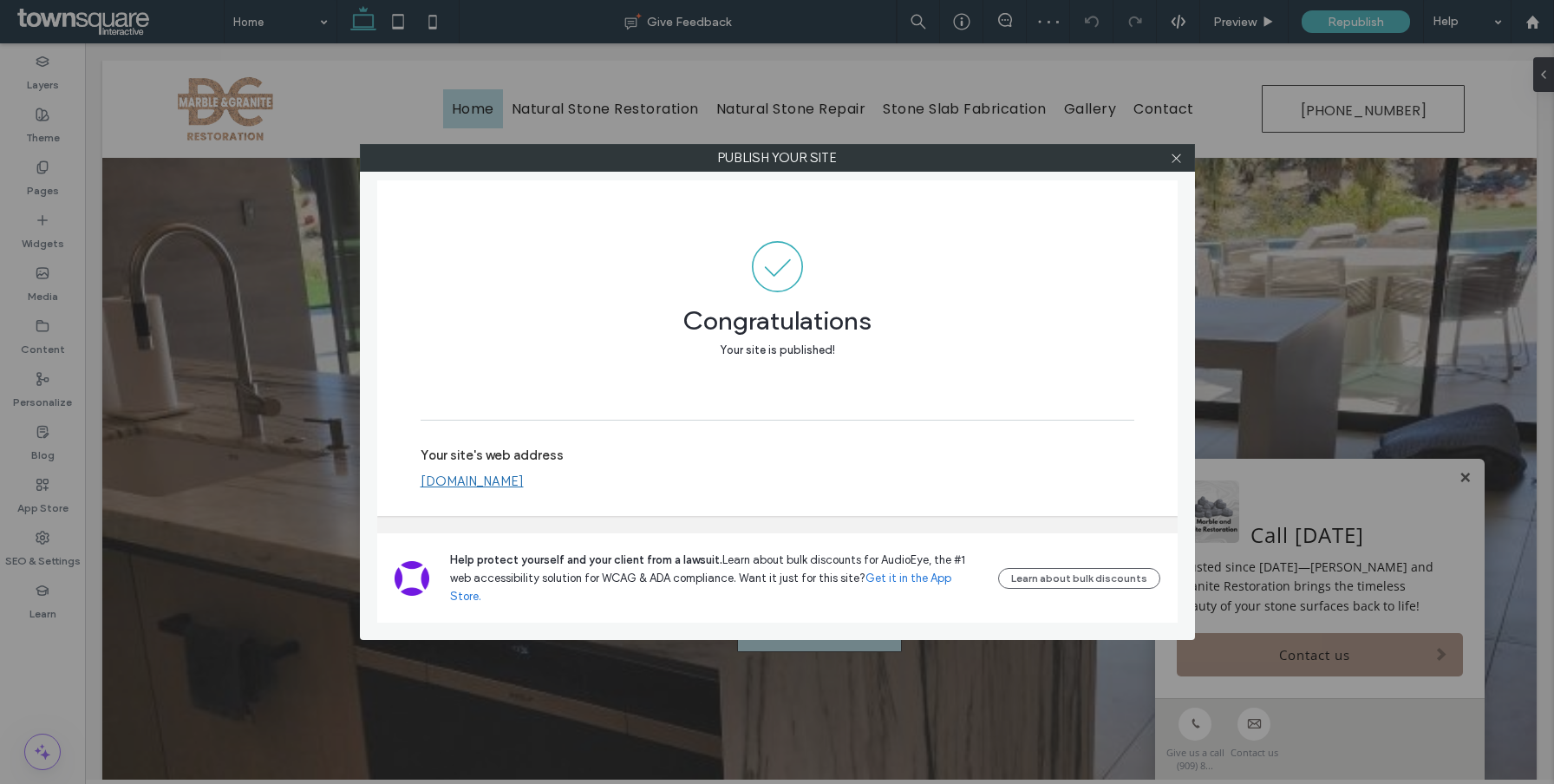
click at [1192, 152] on label "Publish your site" at bounding box center [777, 158] width 834 height 26
click at [1189, 153] on div at bounding box center [1177, 158] width 26 height 26
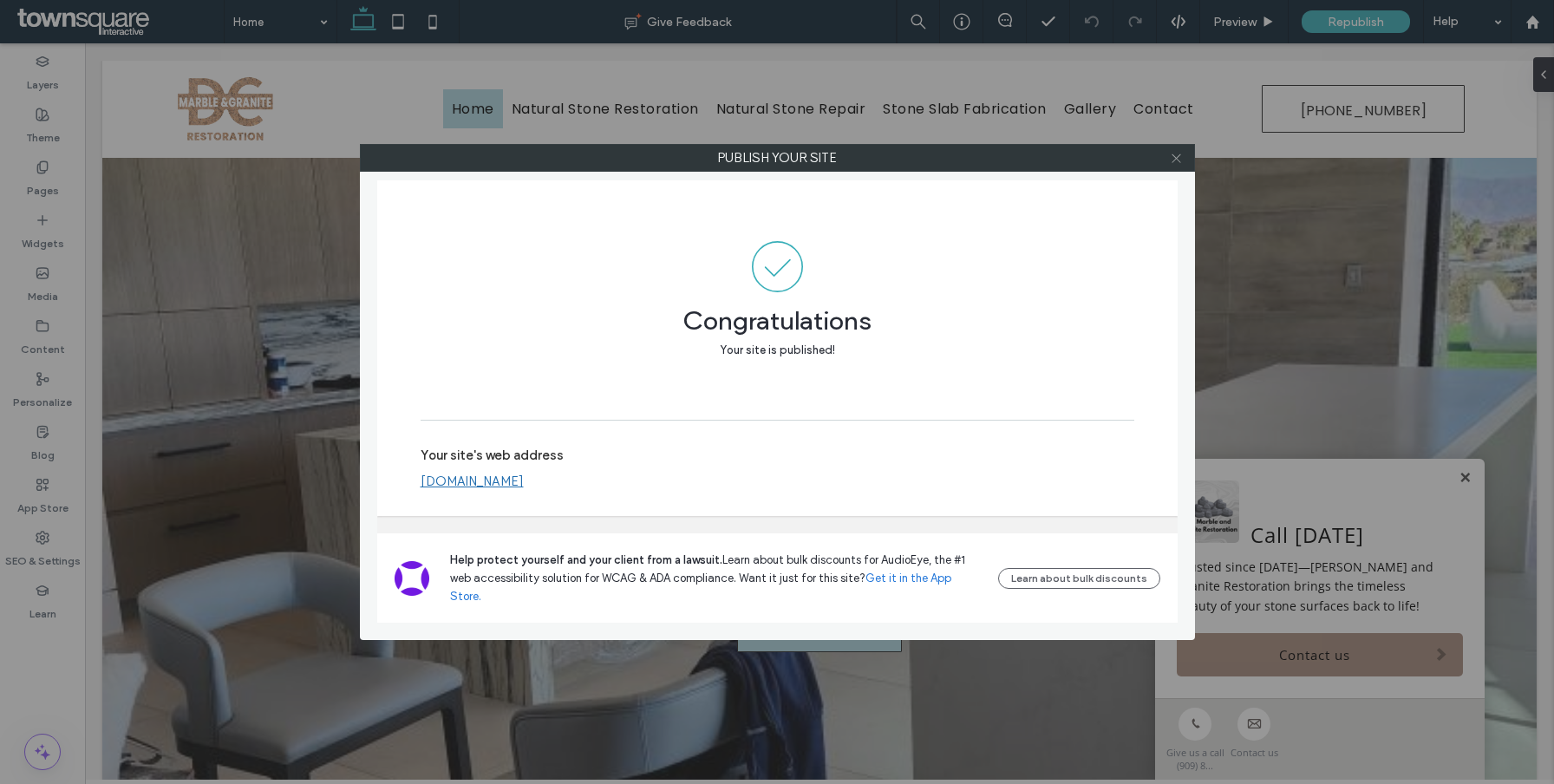
click at [1178, 156] on use at bounding box center [1176, 158] width 9 height 9
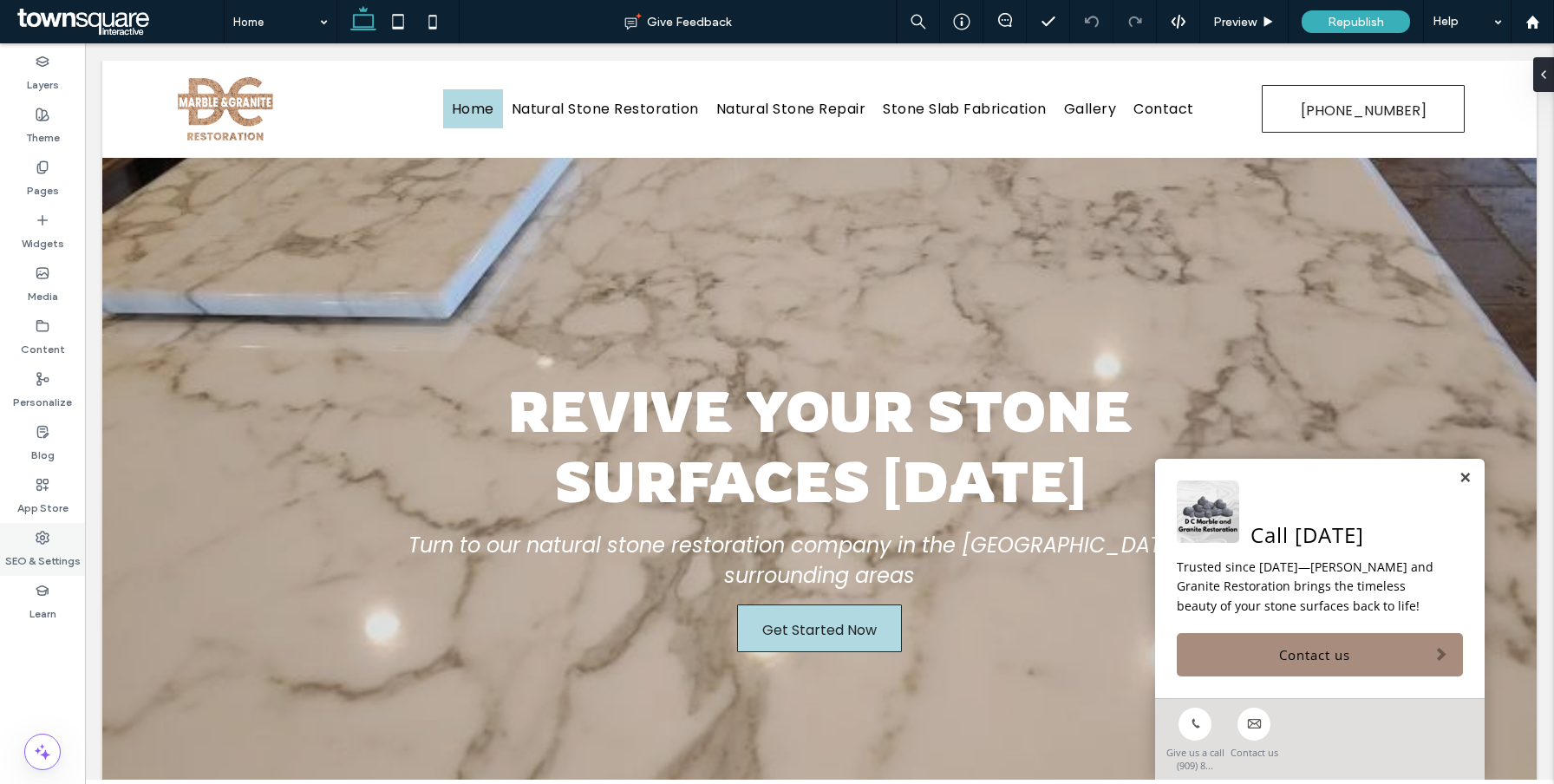
click at [41, 553] on label "SEO & Settings" at bounding box center [43, 556] width 75 height 25
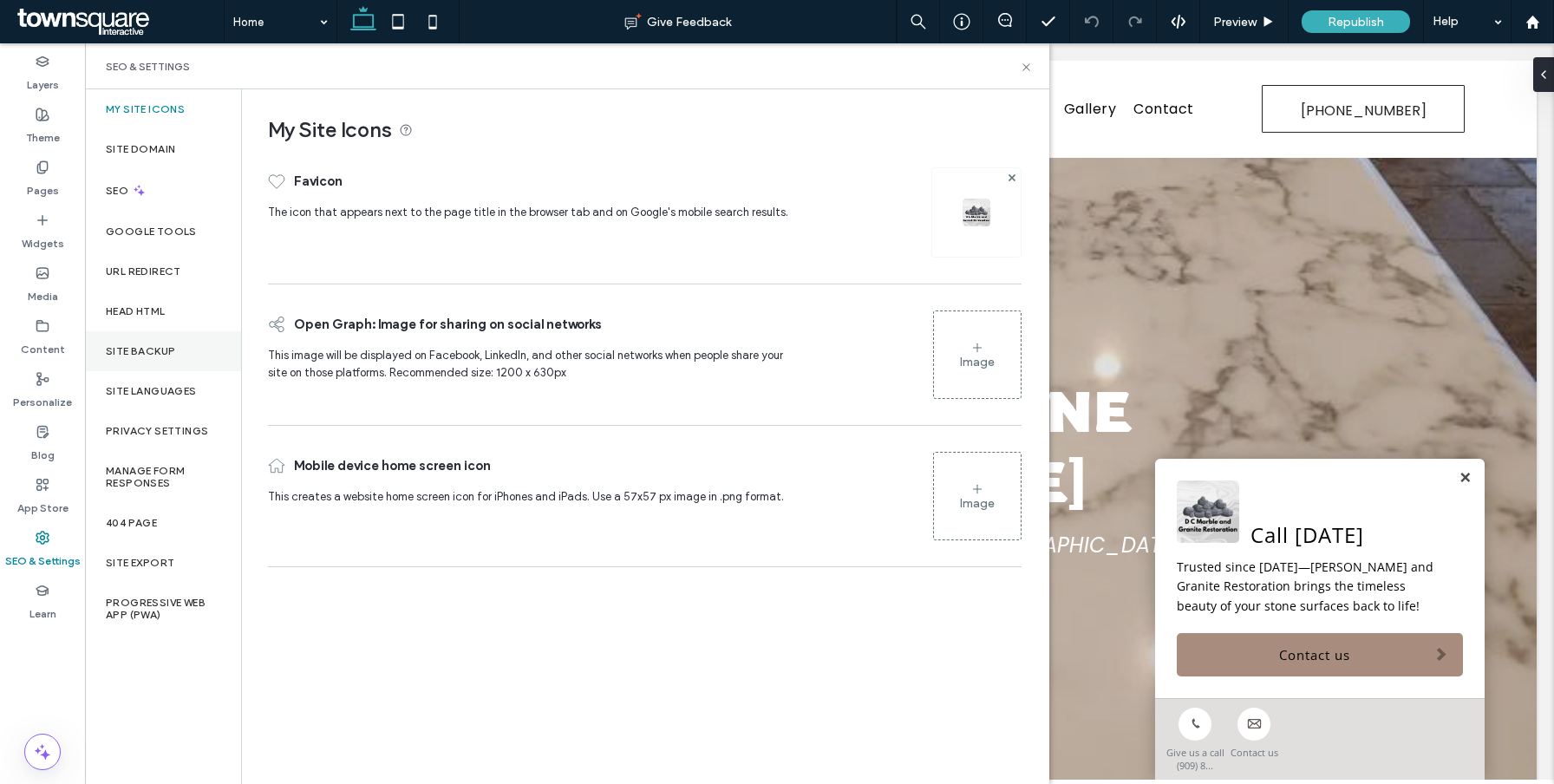
click at [179, 347] on div "Site Backup" at bounding box center [163, 351] width 156 height 40
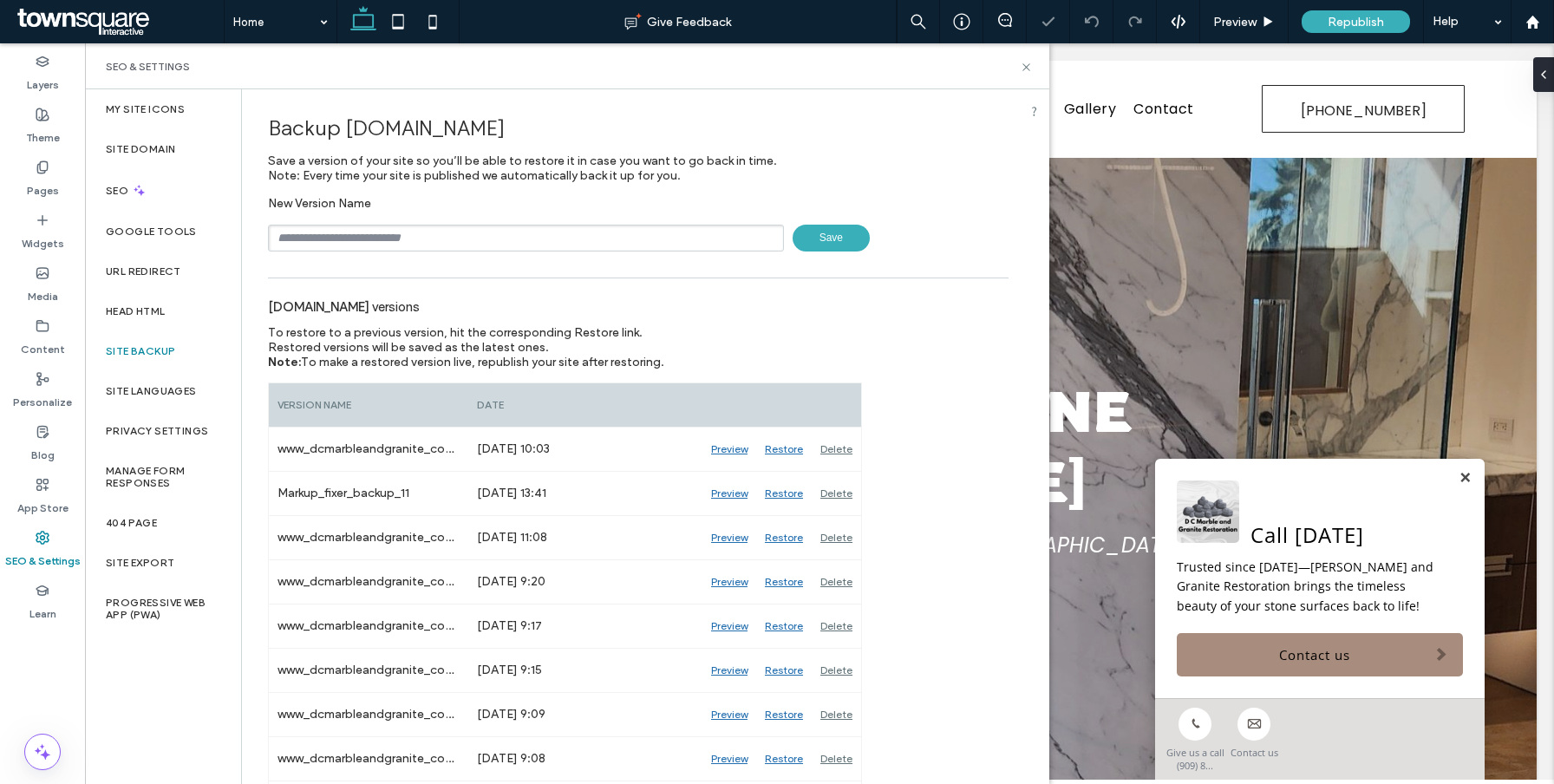
click at [372, 222] on div "New Version Name Save" at bounding box center [638, 223] width 741 height 55
click at [372, 241] on input "text" at bounding box center [526, 237] width 516 height 27
paste input "******"
type input "********"
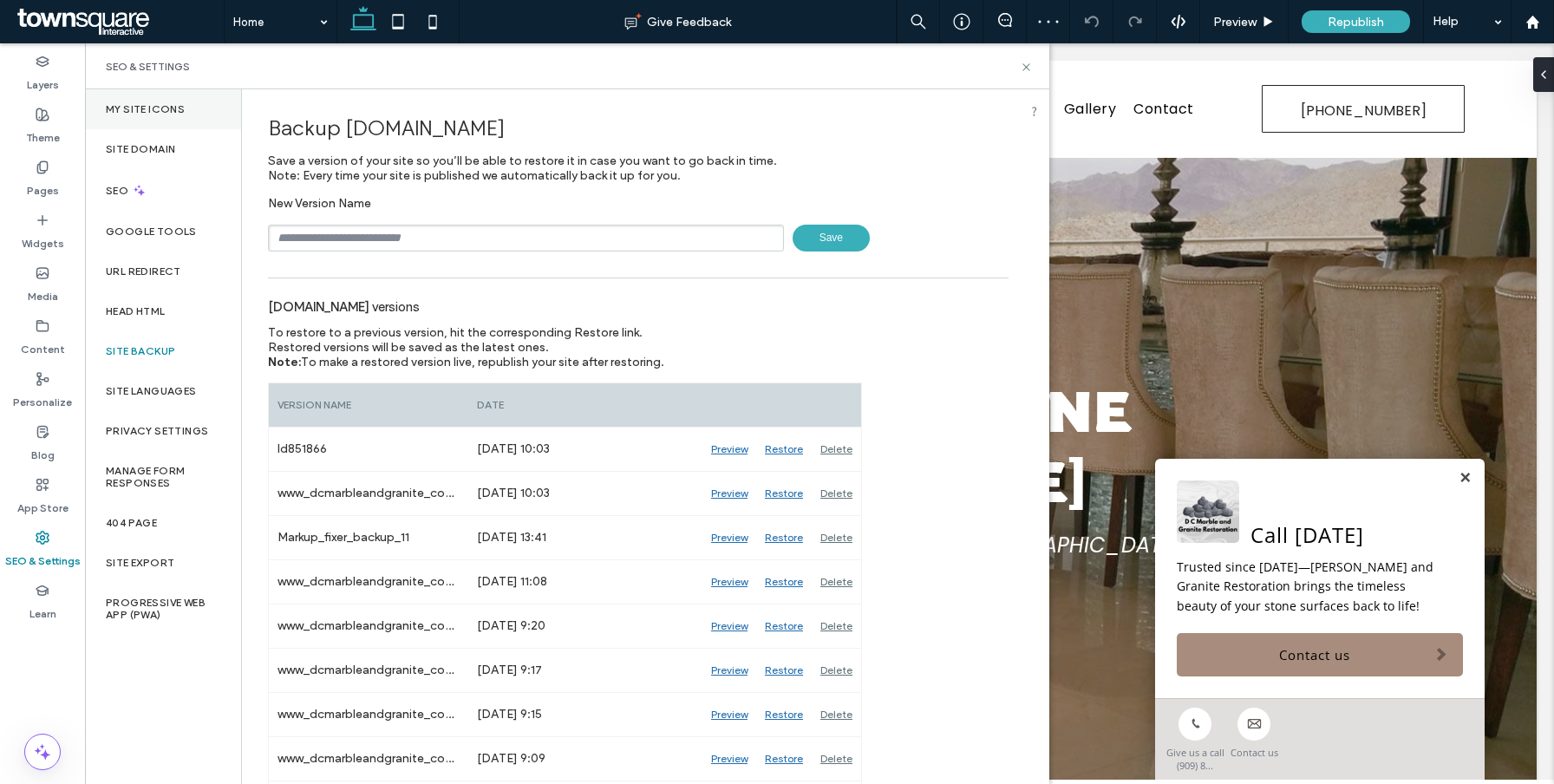
click at [196, 107] on div "My Site Icons" at bounding box center [163, 109] width 156 height 40
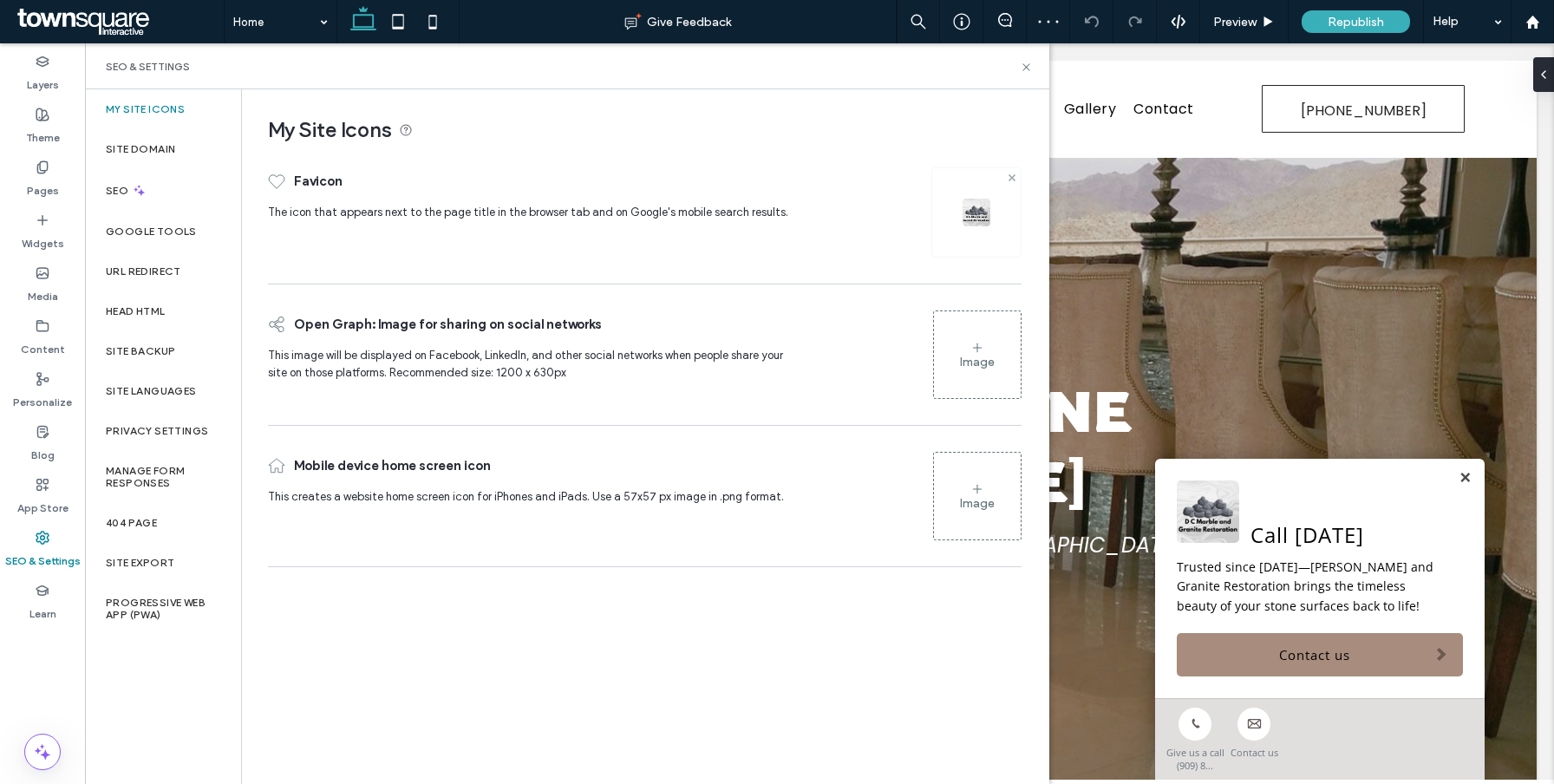
click at [1009, 178] on icon at bounding box center [1012, 178] width 7 height 7
click at [973, 206] on icon at bounding box center [977, 205] width 14 height 14
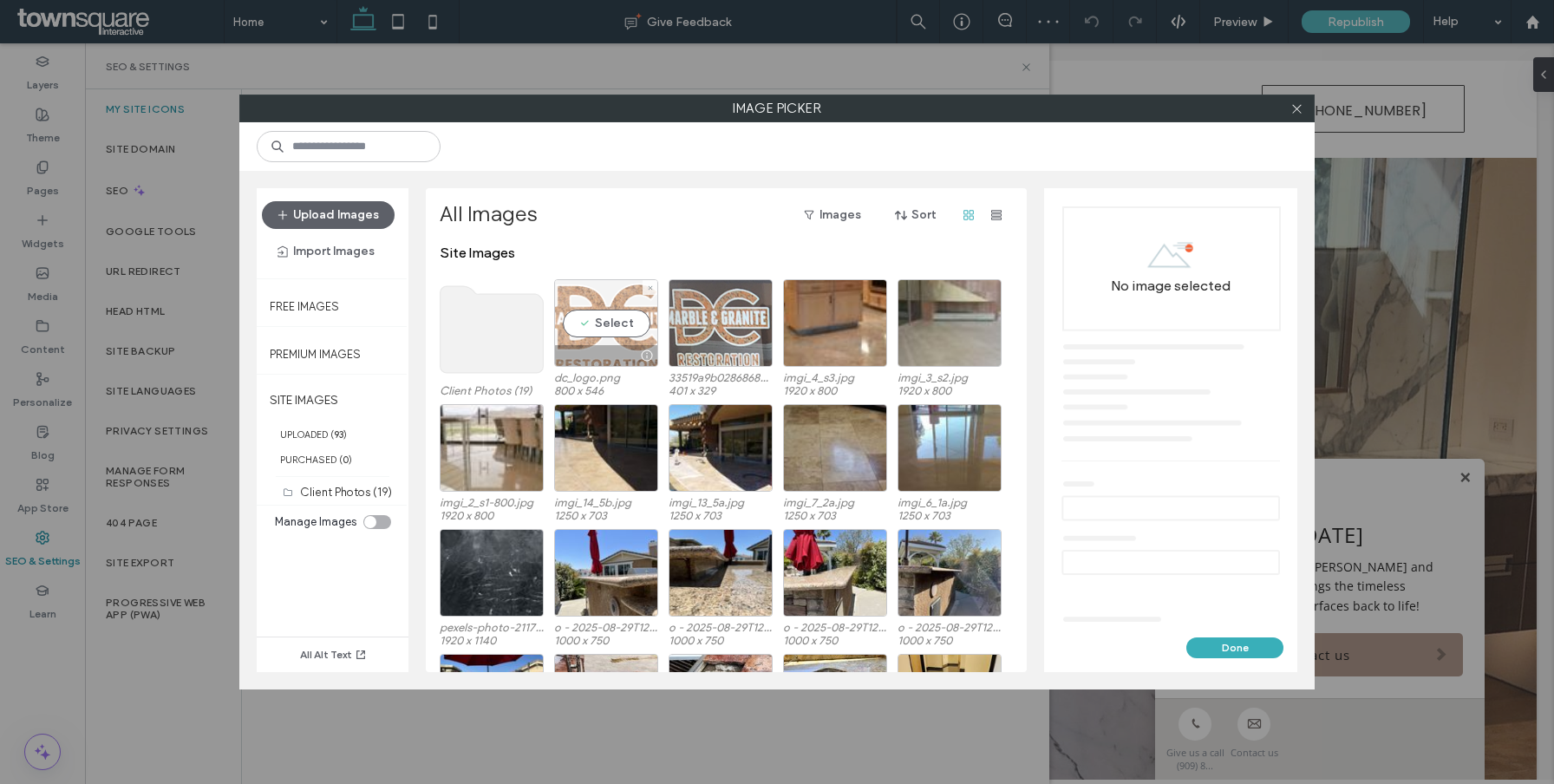
click at [608, 324] on div "Select" at bounding box center [606, 323] width 104 height 88
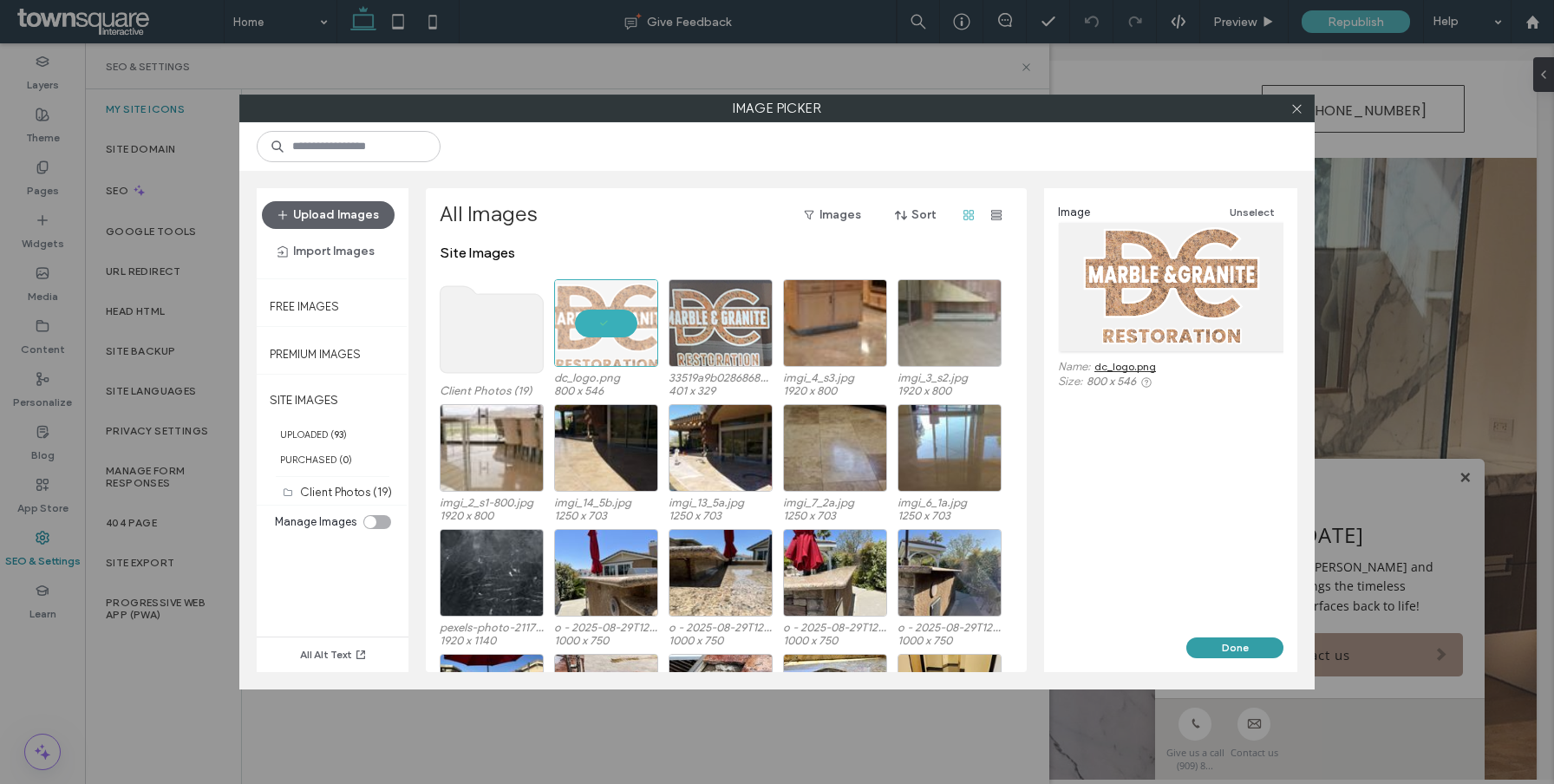
click at [1234, 639] on button "Done" at bounding box center [1235, 647] width 97 height 21
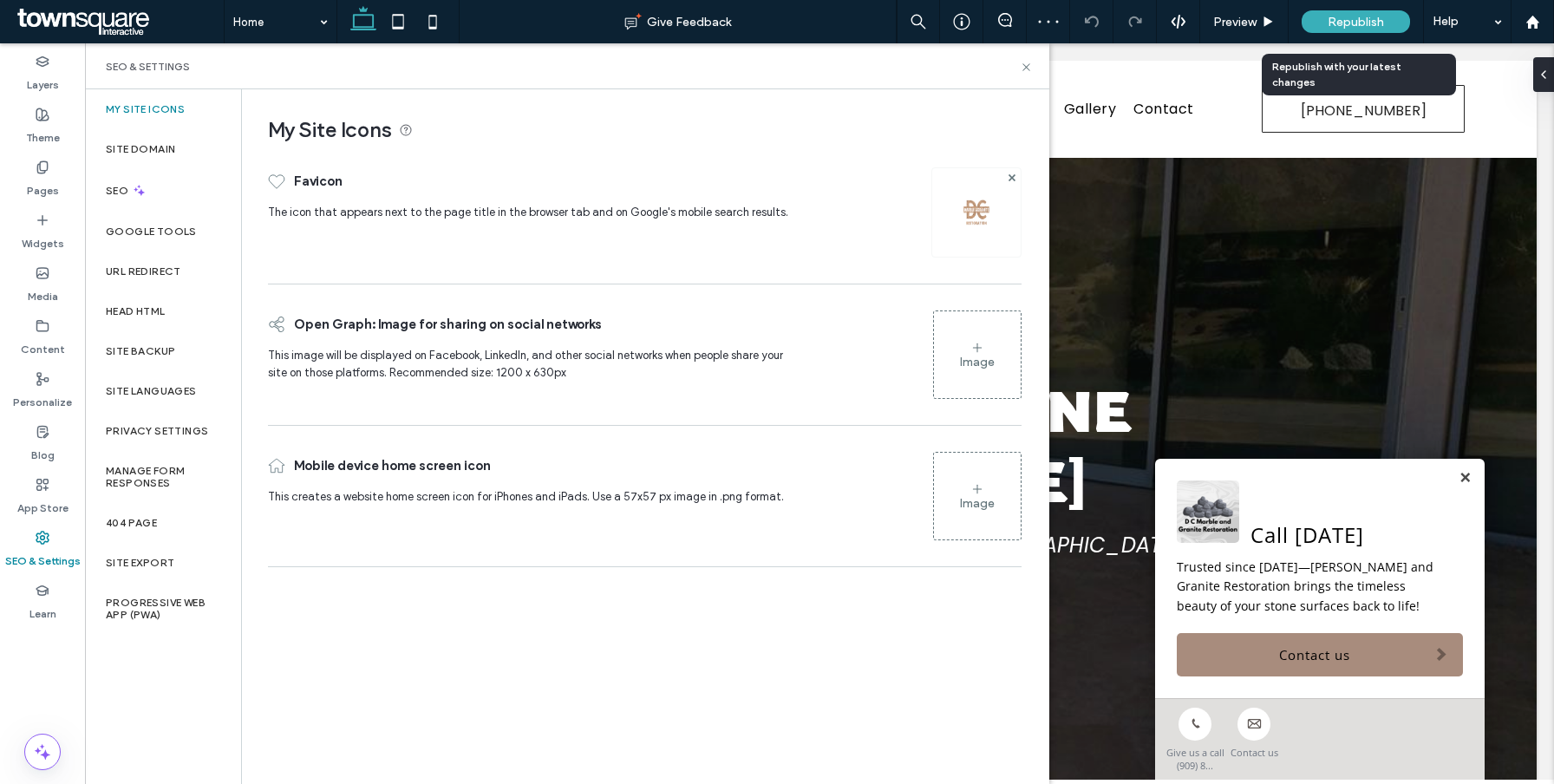
click at [1341, 23] on span "Republish" at bounding box center [1356, 22] width 56 height 15
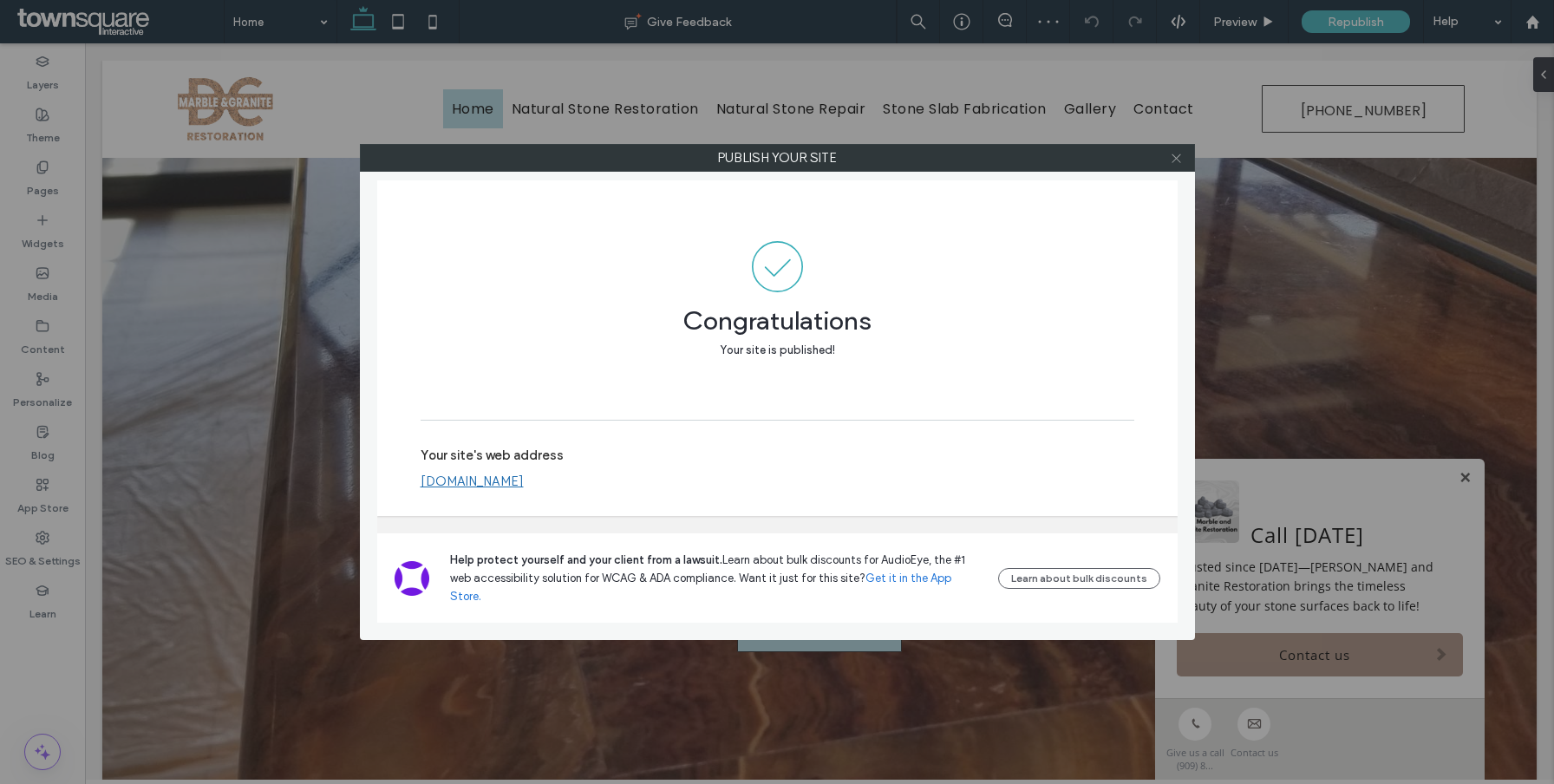
click at [1182, 158] on icon at bounding box center [1176, 158] width 13 height 13
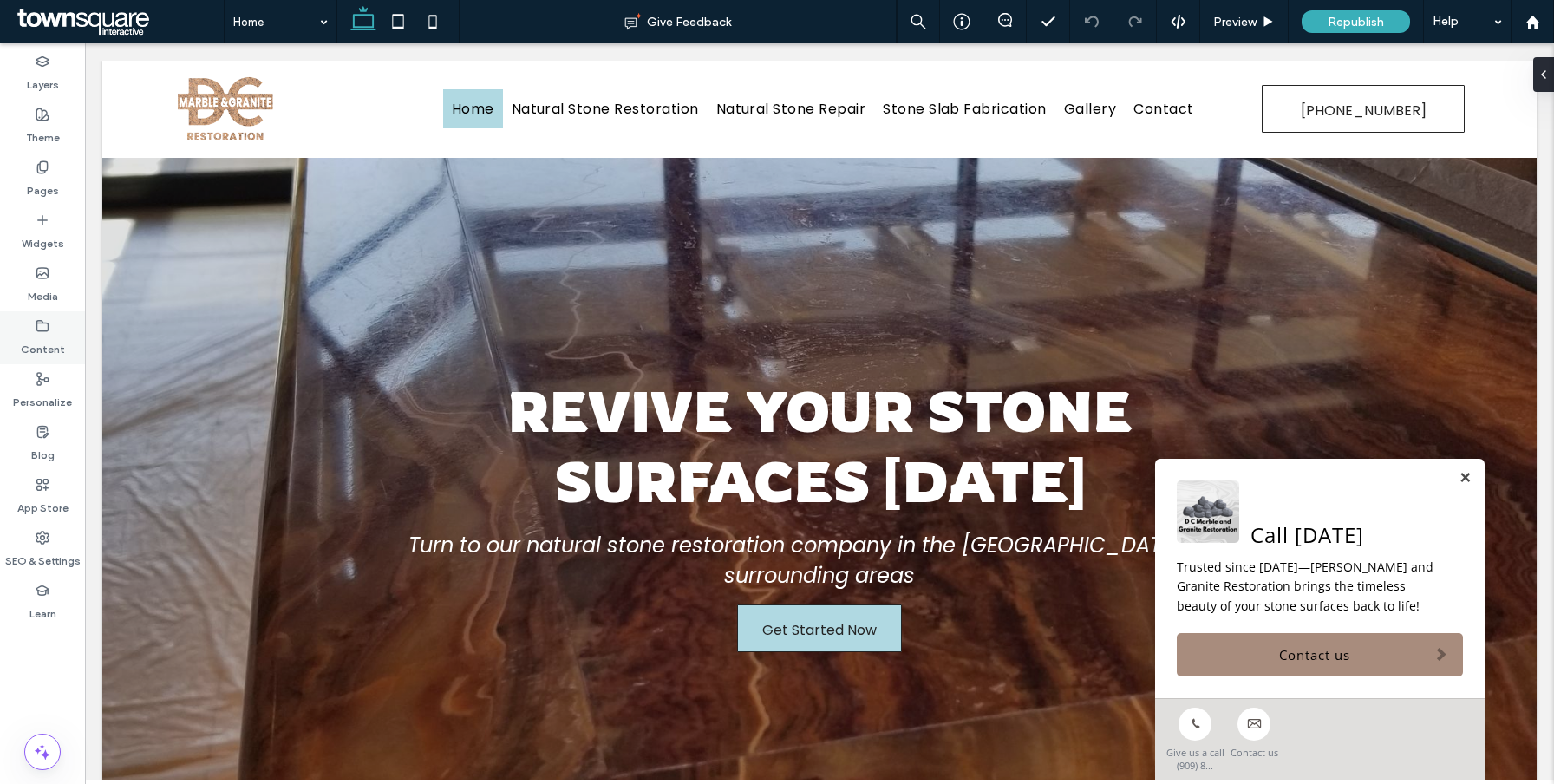
click at [55, 335] on label "Content" at bounding box center [43, 345] width 44 height 25
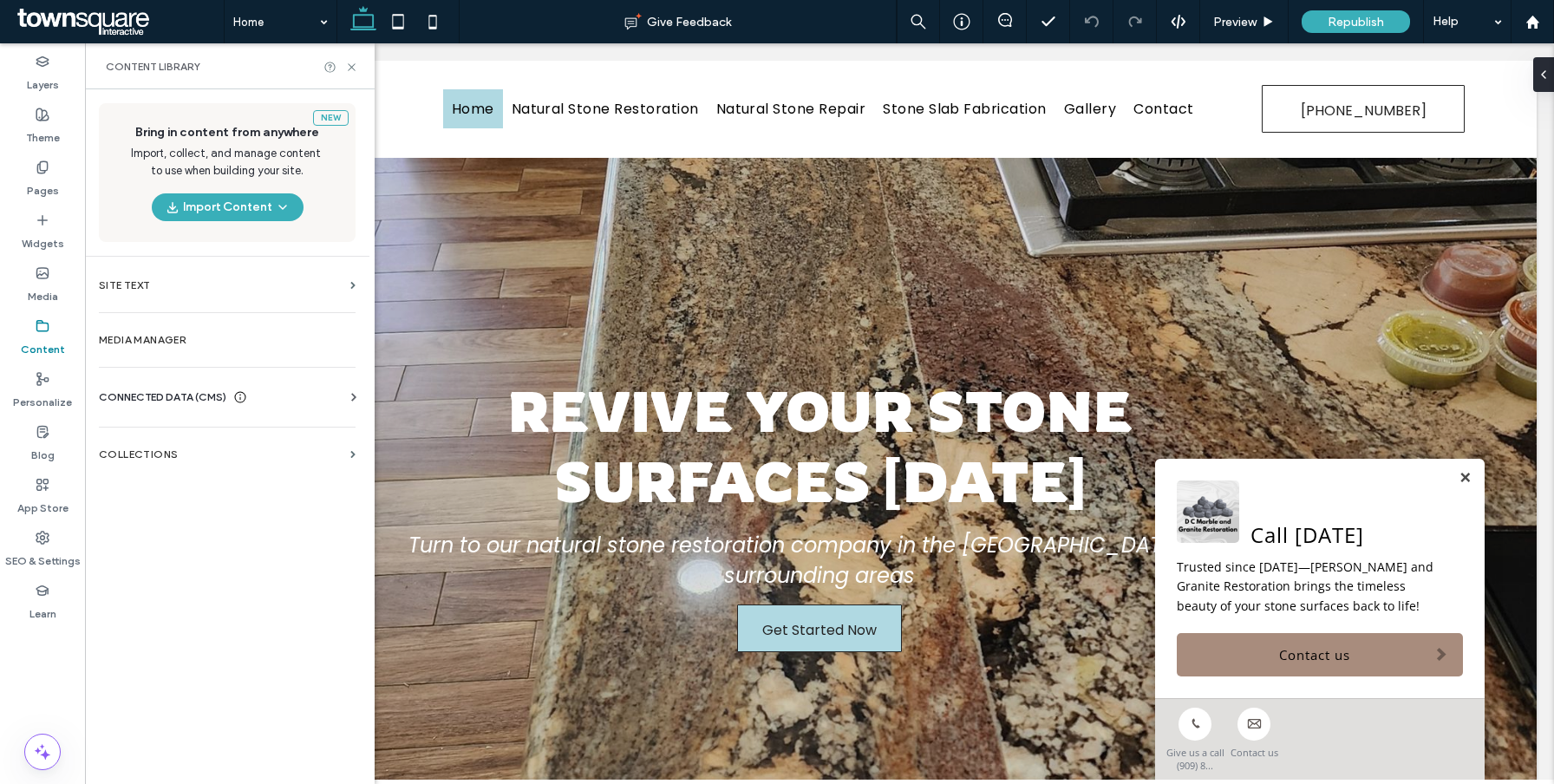
click at [161, 392] on span "CONNECTED DATA (CMS)" at bounding box center [162, 397] width 127 height 18
click at [224, 441] on label "Business Info" at bounding box center [231, 440] width 236 height 12
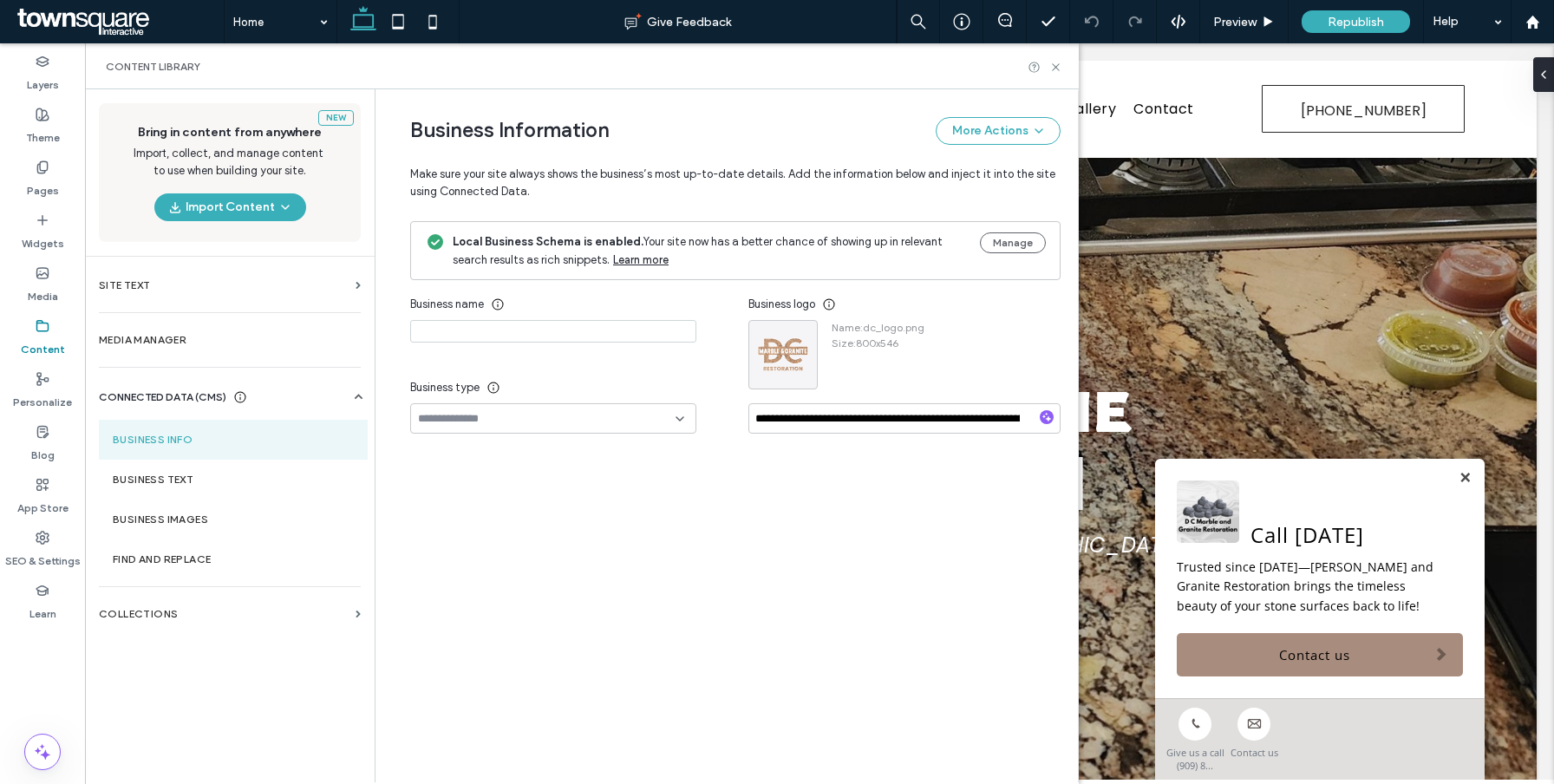
type input "**********"
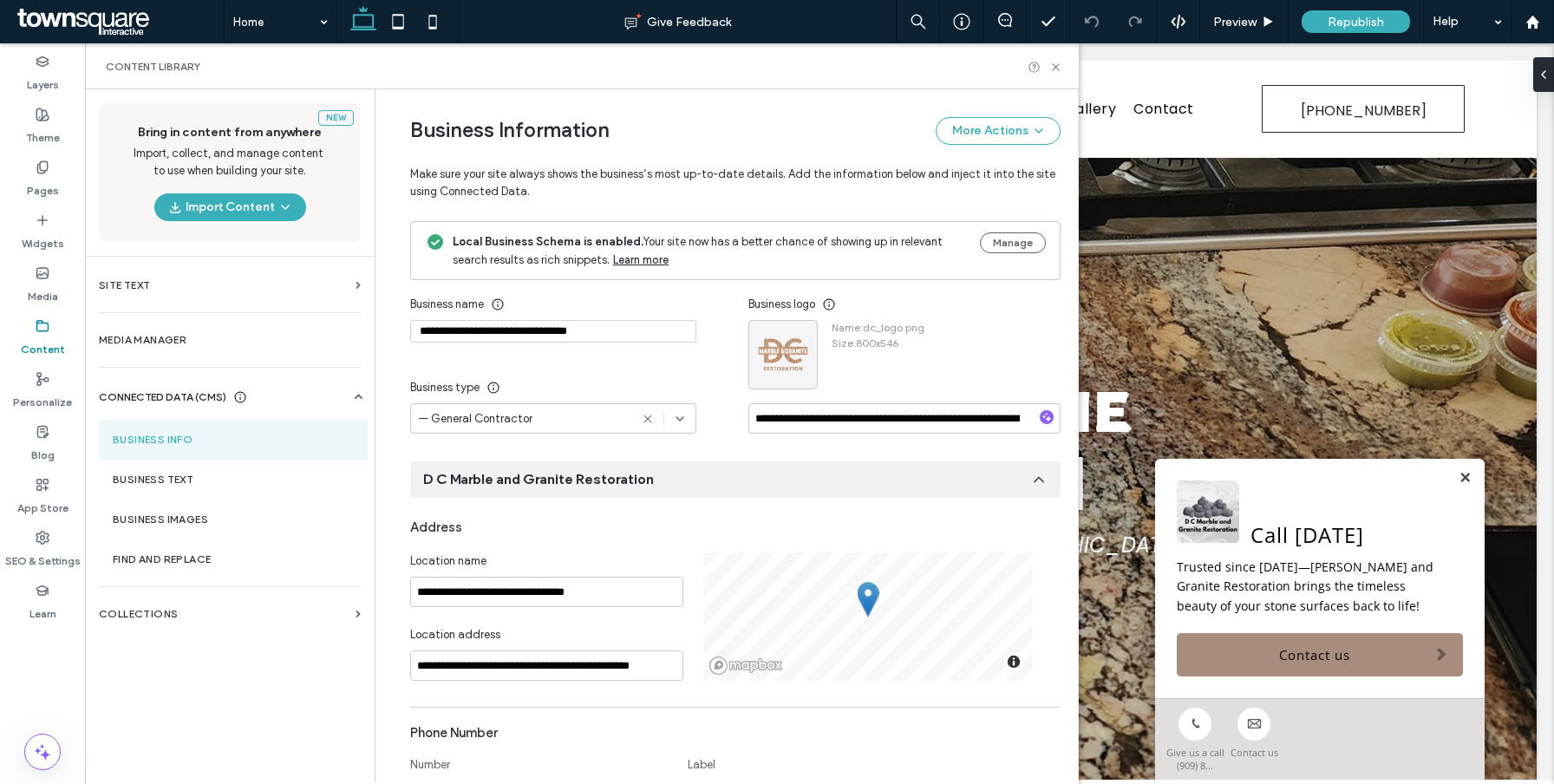
drag, startPoint x: 614, startPoint y: 335, endPoint x: 550, endPoint y: 244, distance: 111.3
